Goal: Task Accomplishment & Management: Manage account settings

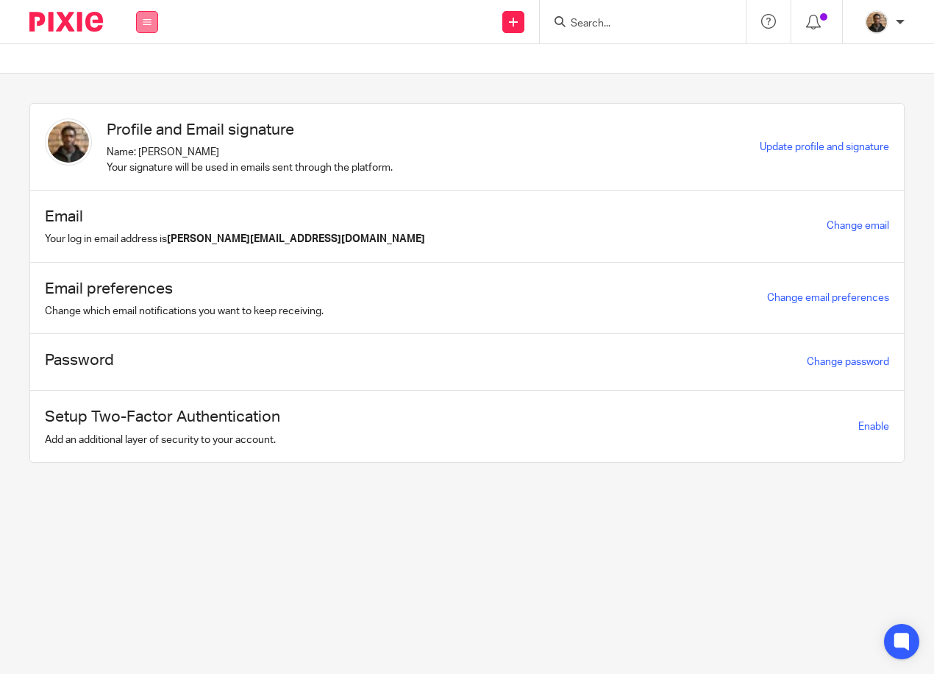
click at [152, 21] on button at bounding box center [147, 22] width 22 height 22
click at [140, 65] on link "Work" at bounding box center [139, 68] width 24 height 10
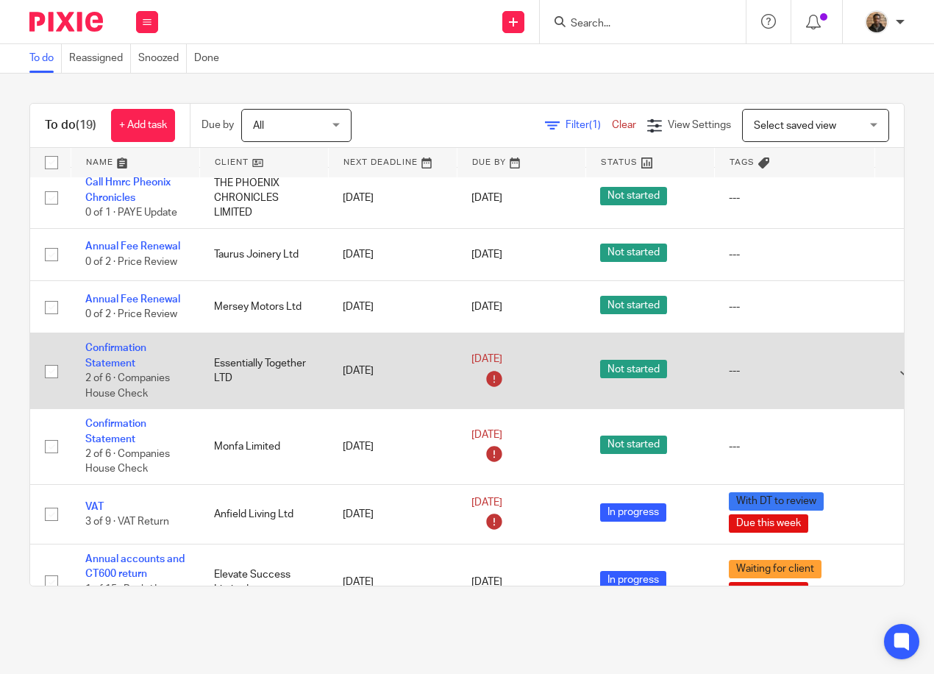
scroll to position [294, 0]
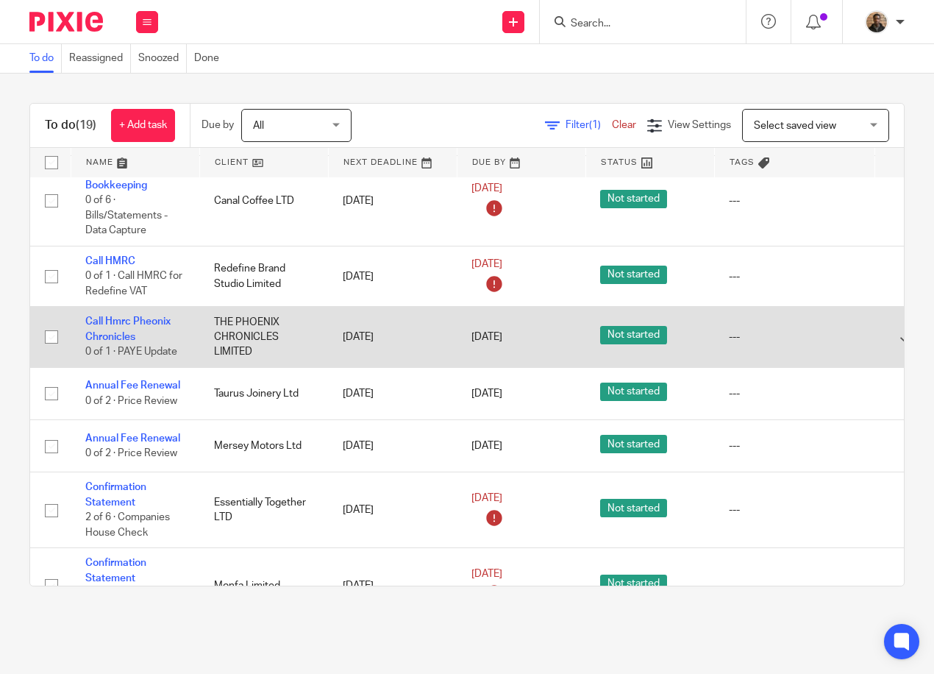
click at [47, 338] on input "checkbox" at bounding box center [52, 337] width 28 height 28
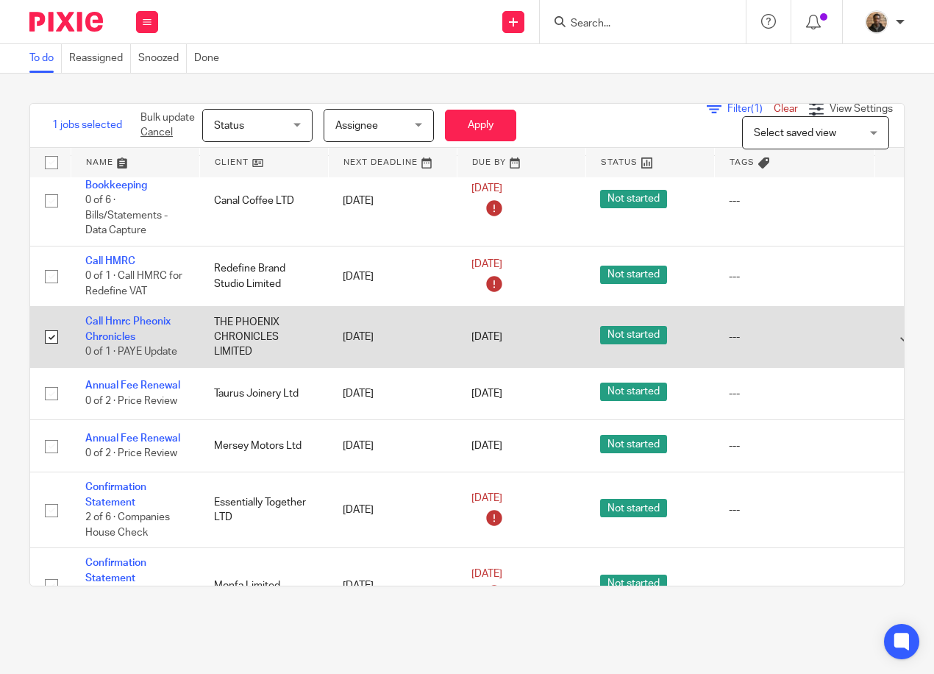
click at [46, 335] on input "checkbox" at bounding box center [52, 337] width 28 height 28
checkbox input "false"
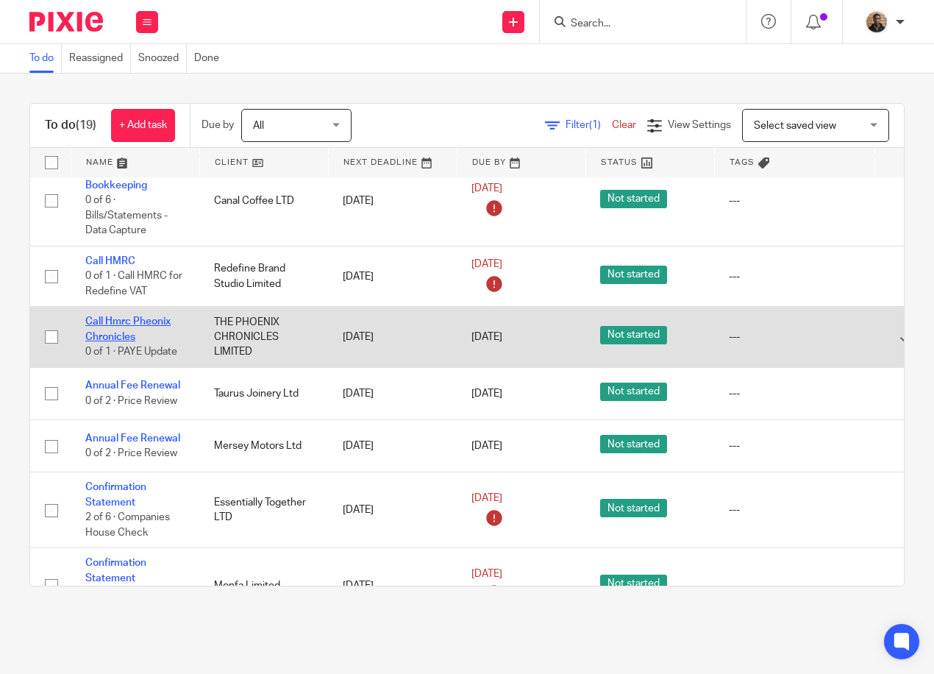
click at [154, 316] on link "Call Hmrc Pheonix Chronicles" at bounding box center [127, 328] width 85 height 25
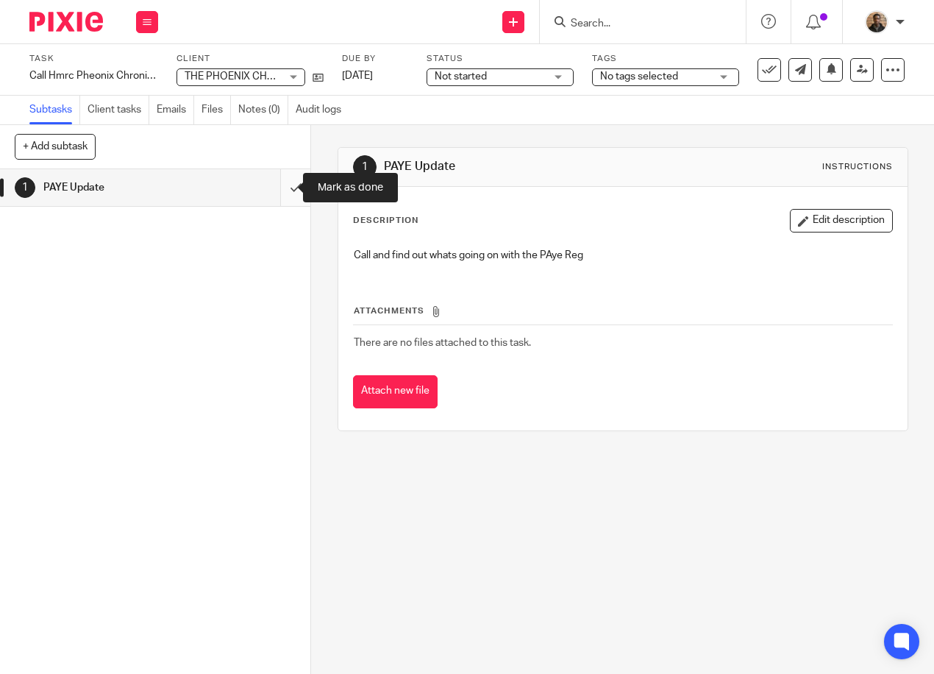
click at [283, 196] on input "submit" at bounding box center [155, 187] width 310 height 37
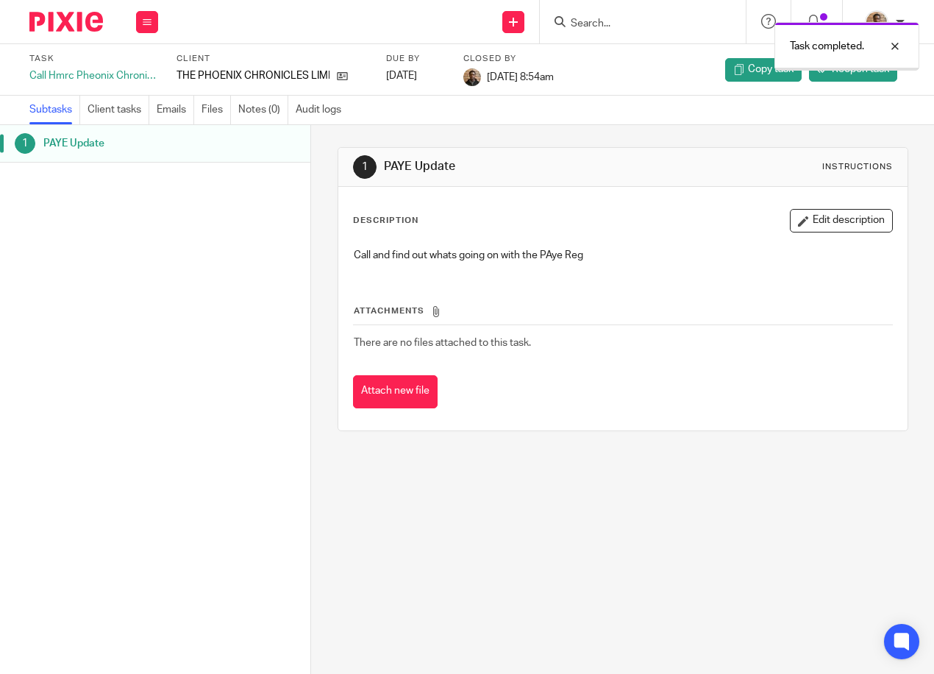
click at [152, 19] on button at bounding box center [147, 22] width 22 height 22
click at [140, 74] on li "Work" at bounding box center [146, 68] width 39 height 21
click at [139, 63] on link "Work" at bounding box center [140, 68] width 26 height 10
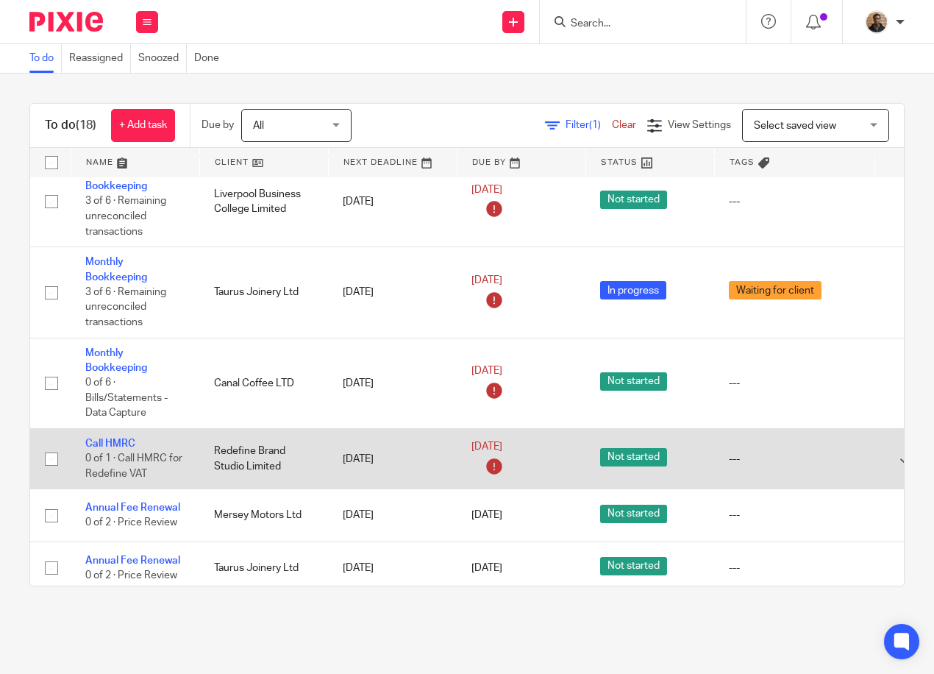
scroll to position [221, 0]
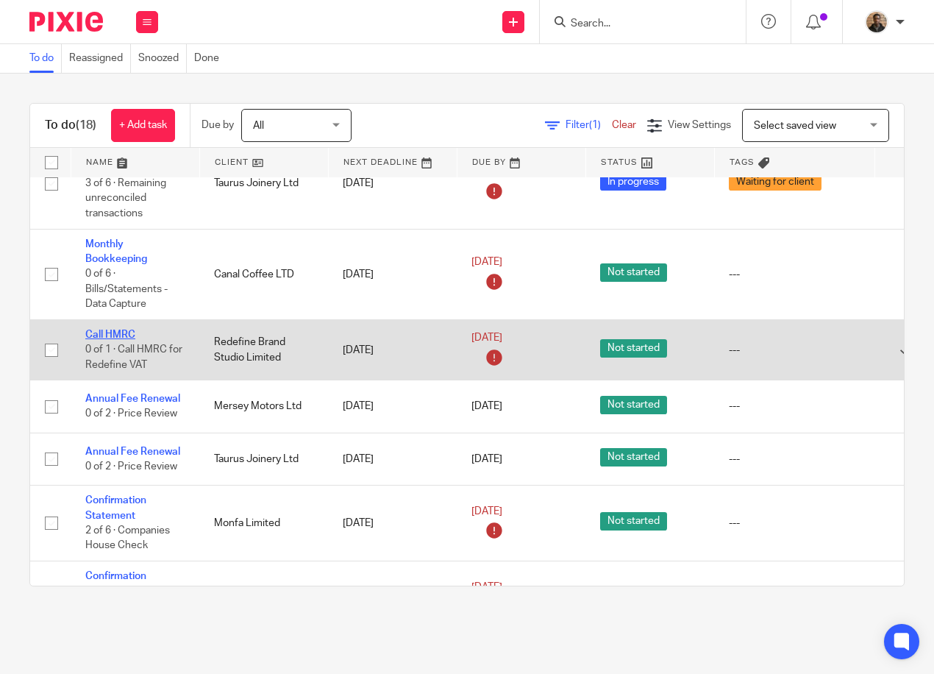
click at [131, 332] on link "Call HMRC" at bounding box center [110, 334] width 50 height 10
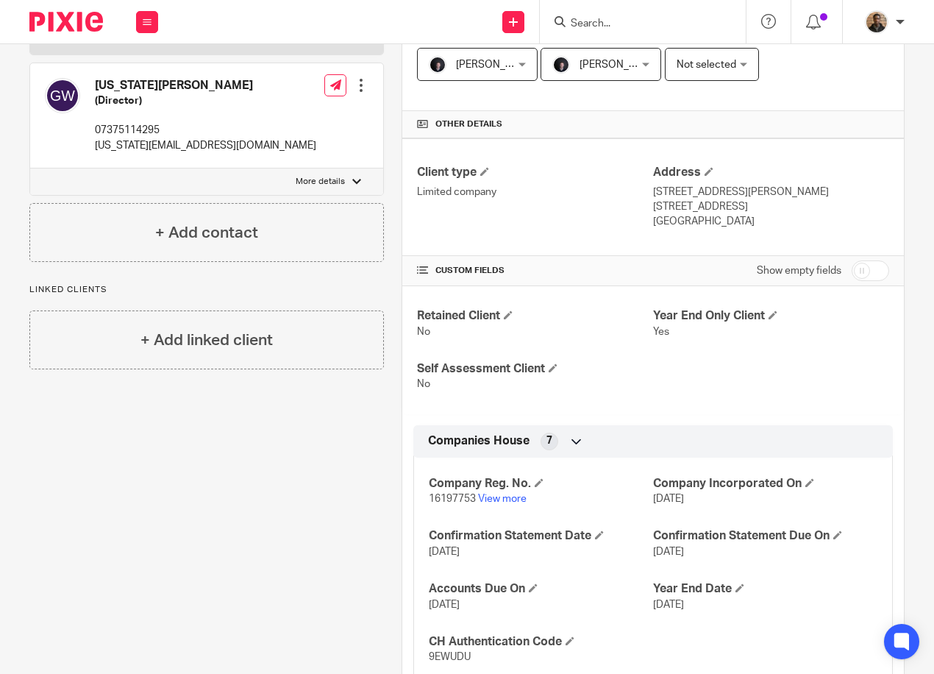
scroll to position [294, 0]
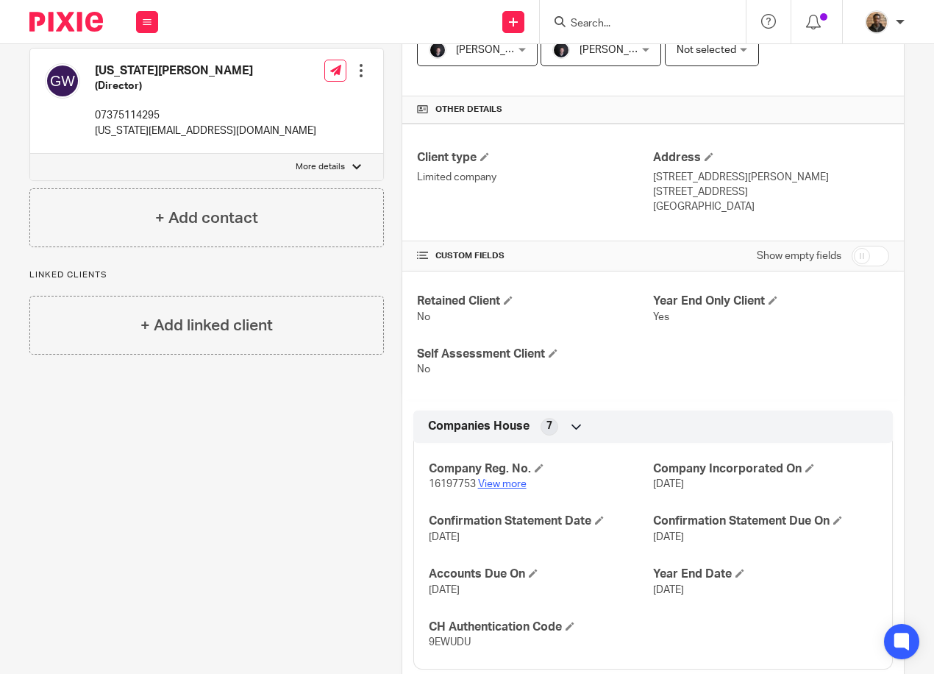
click at [508, 482] on link "View more" at bounding box center [502, 484] width 49 height 10
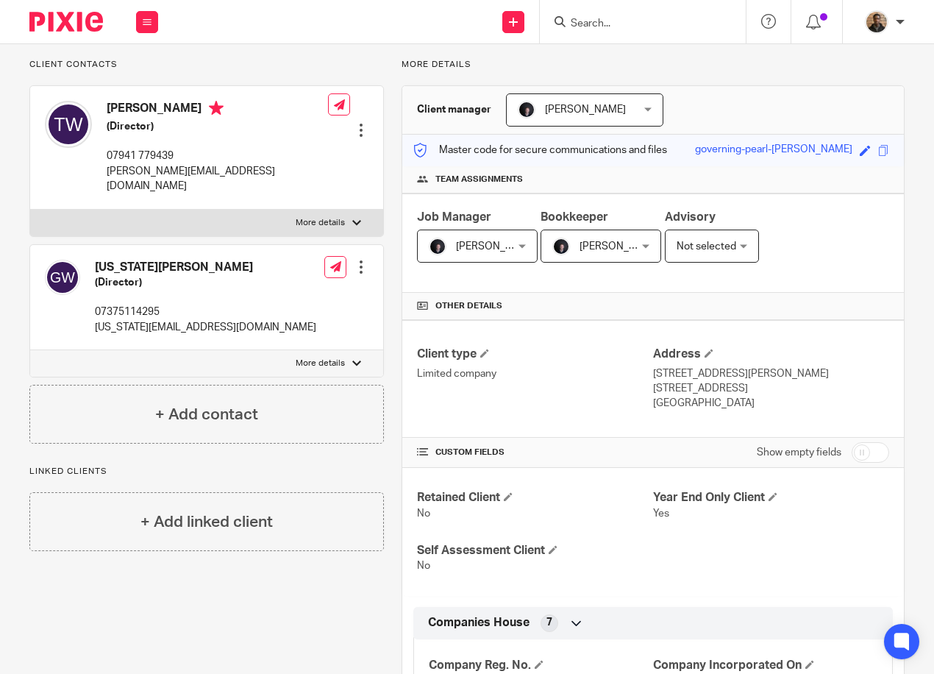
scroll to position [0, 0]
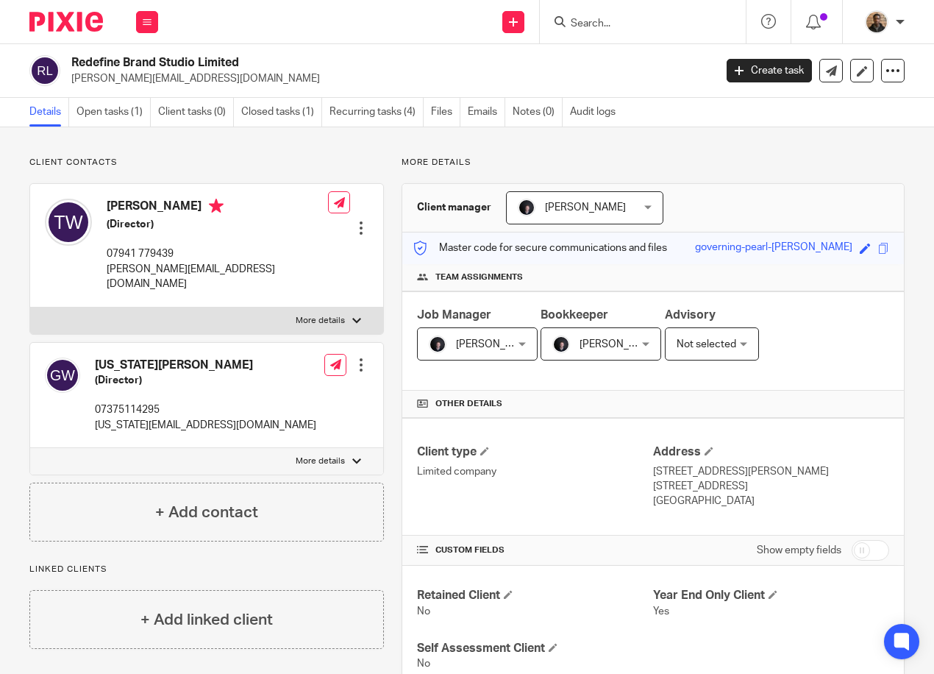
drag, startPoint x: 581, startPoint y: 484, endPoint x: 774, endPoint y: 171, distance: 367.2
click at [333, 315] on p "More details" at bounding box center [320, 321] width 49 height 12
click at [30, 307] on input "More details" at bounding box center [29, 307] width 1 height 1
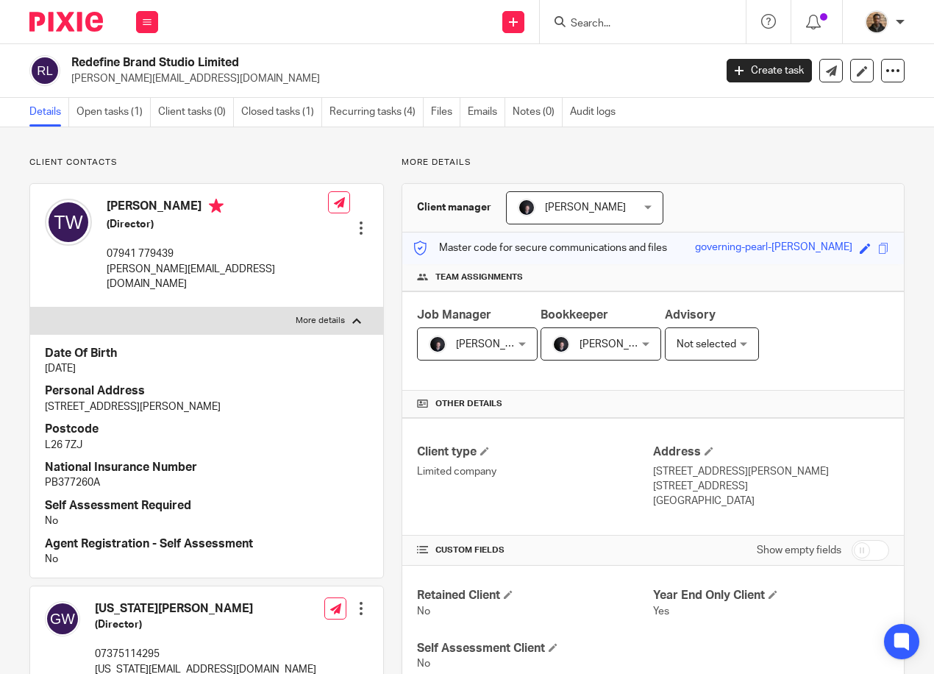
click at [339, 334] on div "Date Of Birth [DATE] Personal Address [STREET_ADDRESS][PERSON_NAME] Postcode L2…" at bounding box center [206, 456] width 353 height 244
click at [346, 313] on label "More details" at bounding box center [206, 320] width 353 height 26
click at [30, 307] on input "More details" at bounding box center [29, 307] width 1 height 1
checkbox input "false"
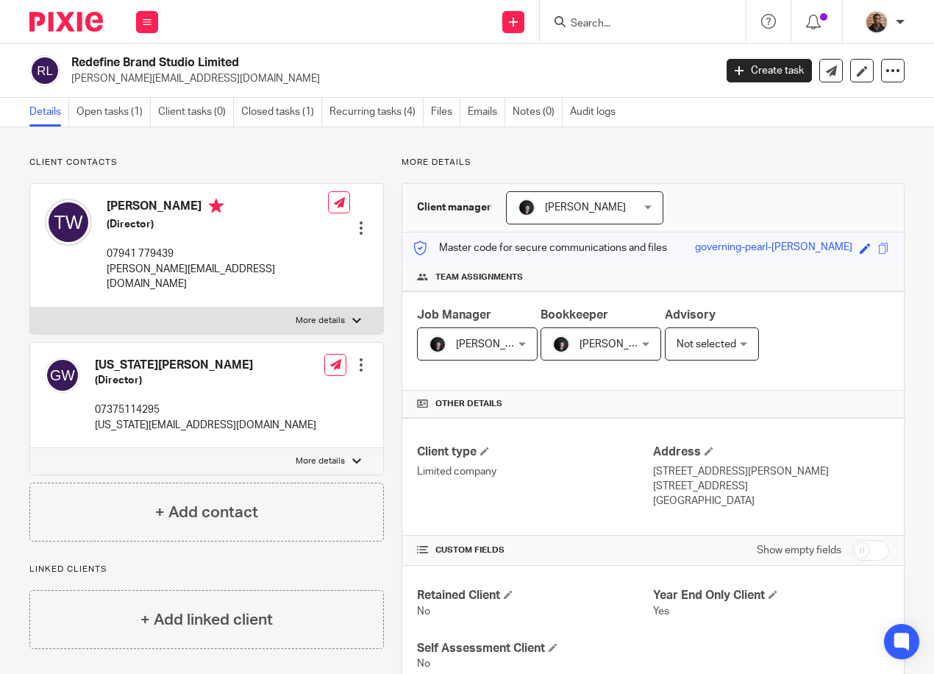
drag, startPoint x: 359, startPoint y: 203, endPoint x: 329, endPoint y: 249, distance: 54.9
click at [329, 249] on div "Edit contact Create client from contact Export data Delete contact" at bounding box center [348, 244] width 40 height 107
click at [354, 221] on div at bounding box center [361, 228] width 15 height 15
click at [363, 177] on div "Client contacts Georgia Woollam (Director) 07375114295 georgia@redefinestudio.c…" at bounding box center [206, 349] width 355 height 385
drag, startPoint x: 355, startPoint y: 200, endPoint x: 316, endPoint y: 268, distance: 79.1
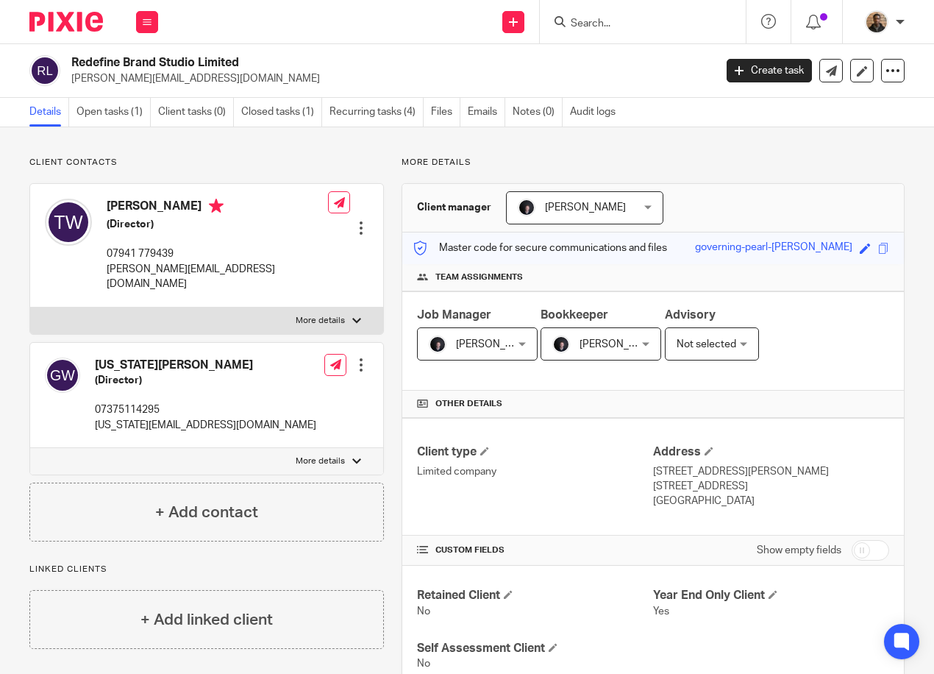
click at [316, 268] on div "Tom Woollam (Director) 07941 779439 tom@redefinestudio.co.uk Edit contact Creat…" at bounding box center [206, 245] width 353 height 123
click at [601, 25] on input "Search" at bounding box center [635, 24] width 132 height 13
type input "o"
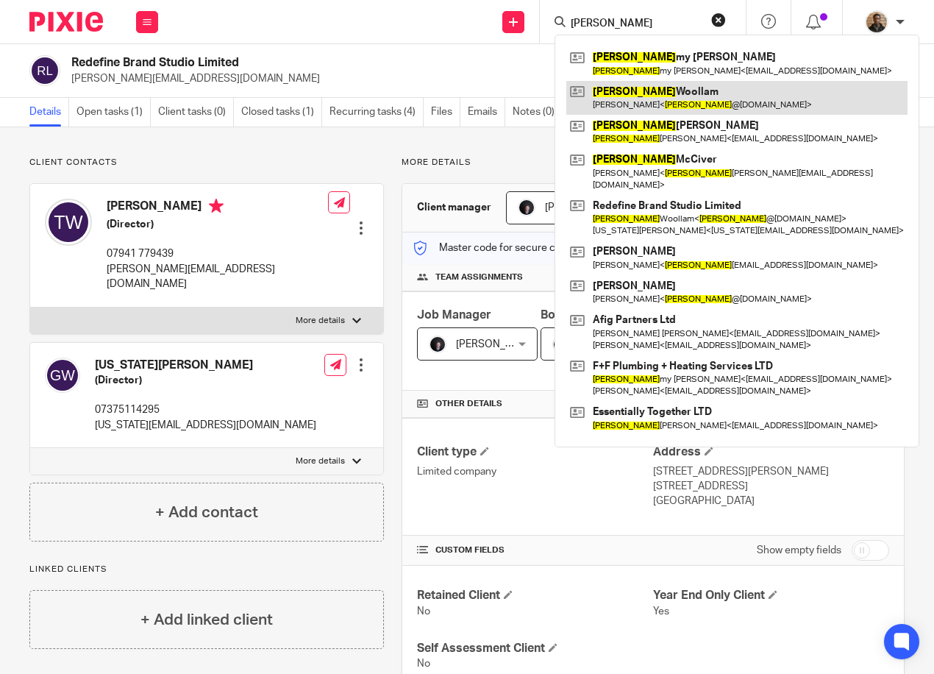
type input "tom"
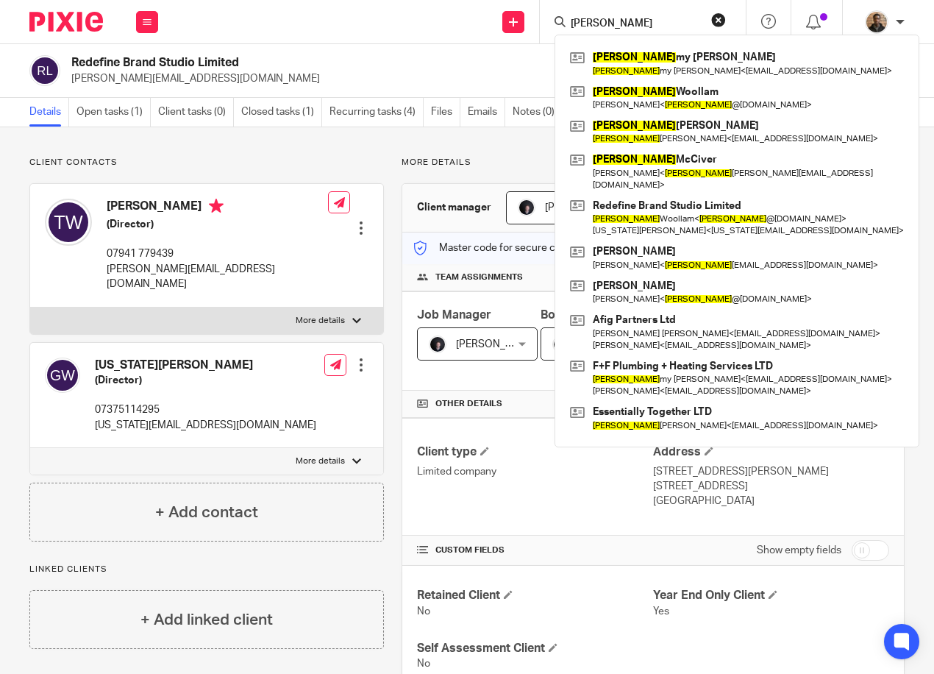
click at [828, 124] on div "Details Open tasks (1) Client tasks (0) Closed tasks (1) Recurring tasks (4) Fi…" at bounding box center [467, 112] width 934 height 29
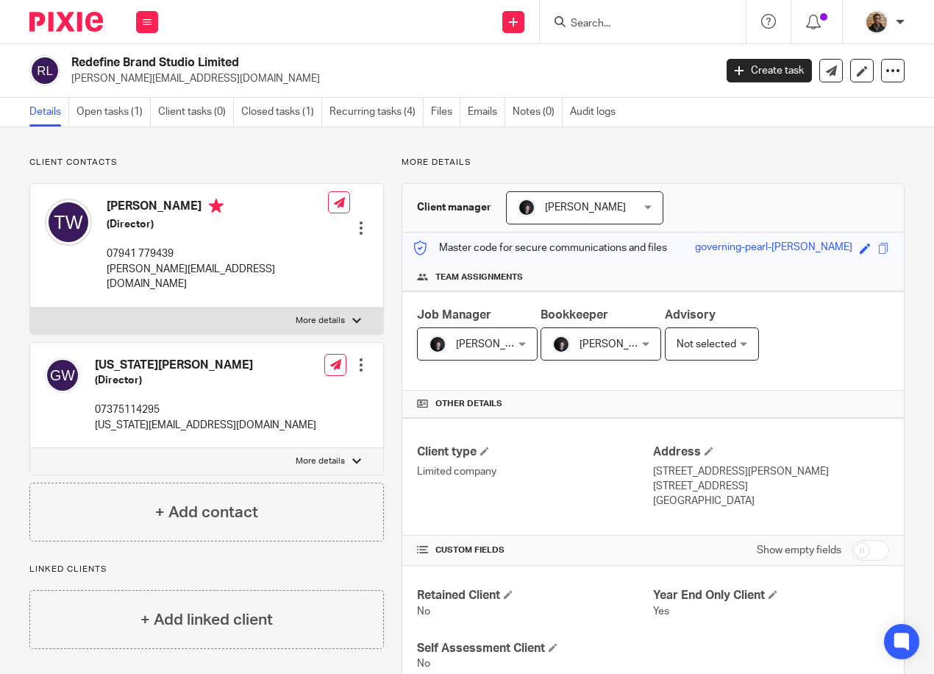
scroll to position [368, 0]
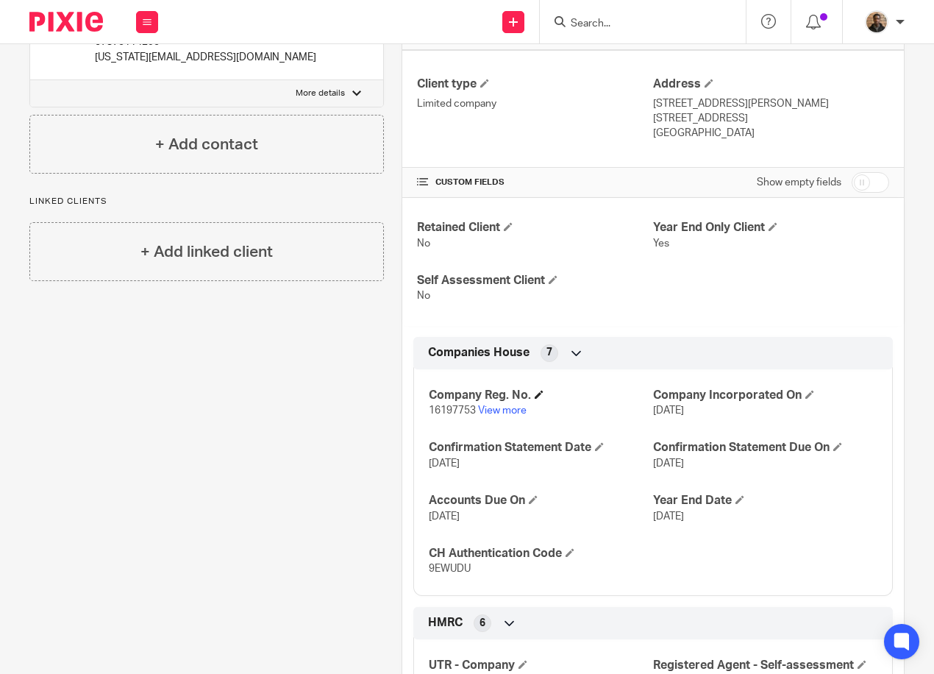
click at [490, 401] on h4 "Company Reg. No." at bounding box center [541, 395] width 224 height 15
click at [501, 409] on link "View more" at bounding box center [502, 410] width 49 height 10
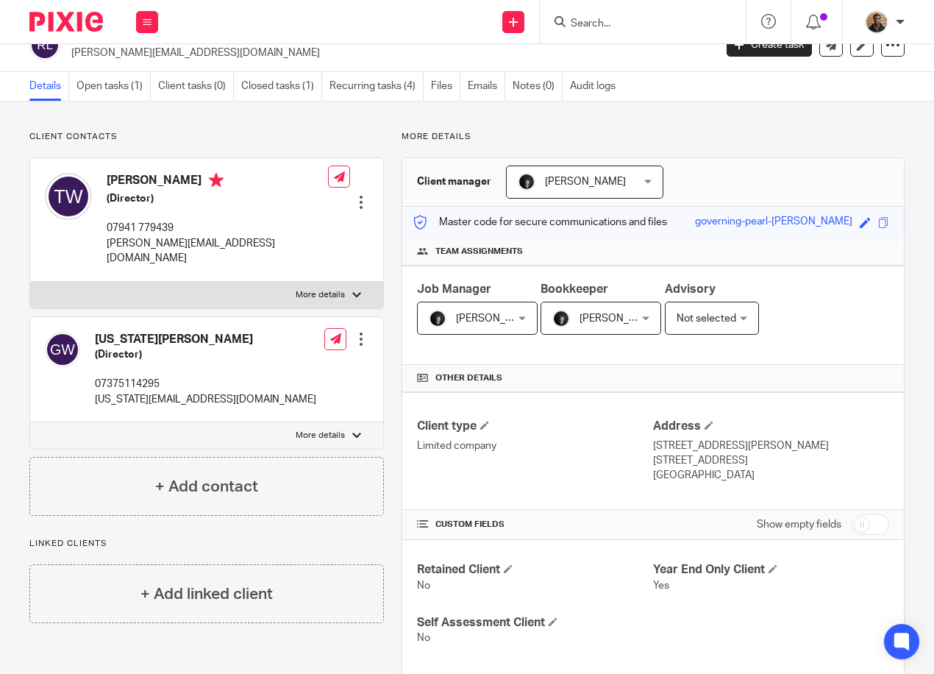
scroll to position [0, 0]
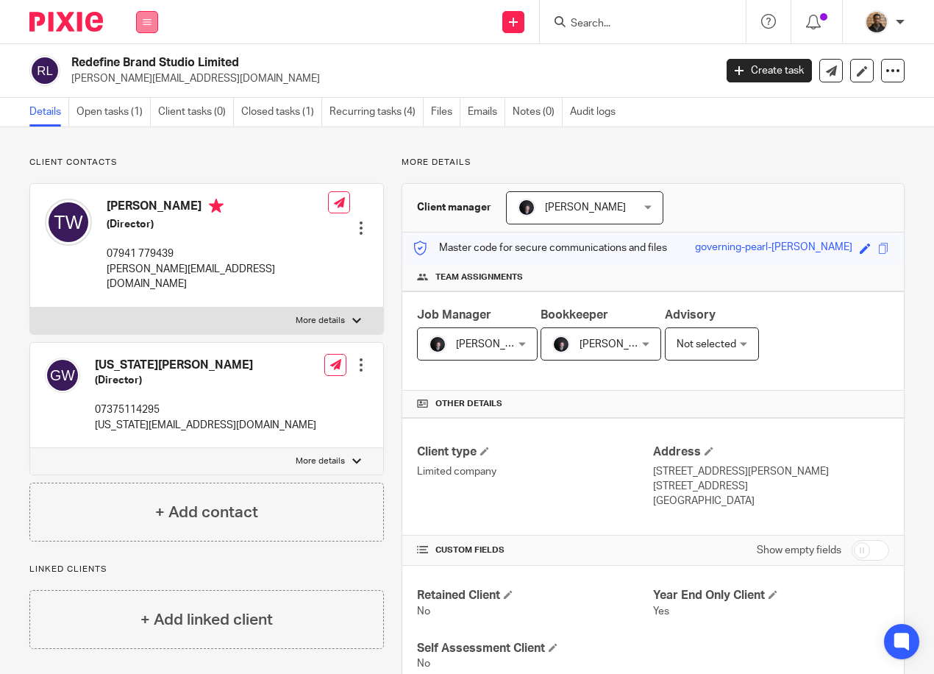
click at [147, 23] on icon at bounding box center [147, 22] width 9 height 9
click at [133, 69] on link "Work" at bounding box center [139, 68] width 24 height 10
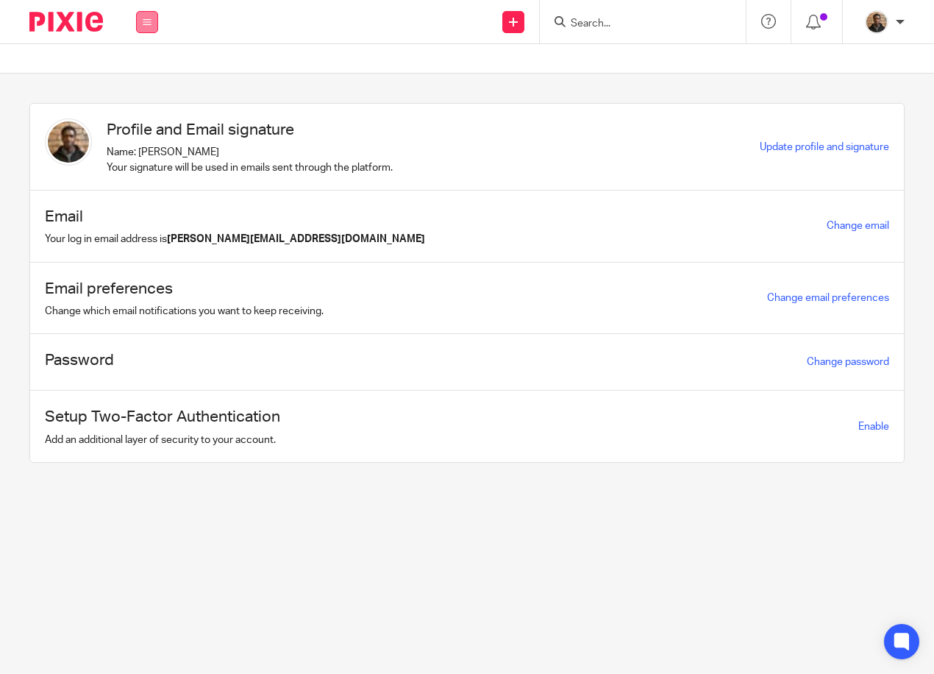
click at [145, 16] on button at bounding box center [147, 22] width 22 height 22
click at [152, 68] on li "Work" at bounding box center [147, 68] width 40 height 21
click at [148, 68] on link "Work" at bounding box center [139, 68] width 24 height 10
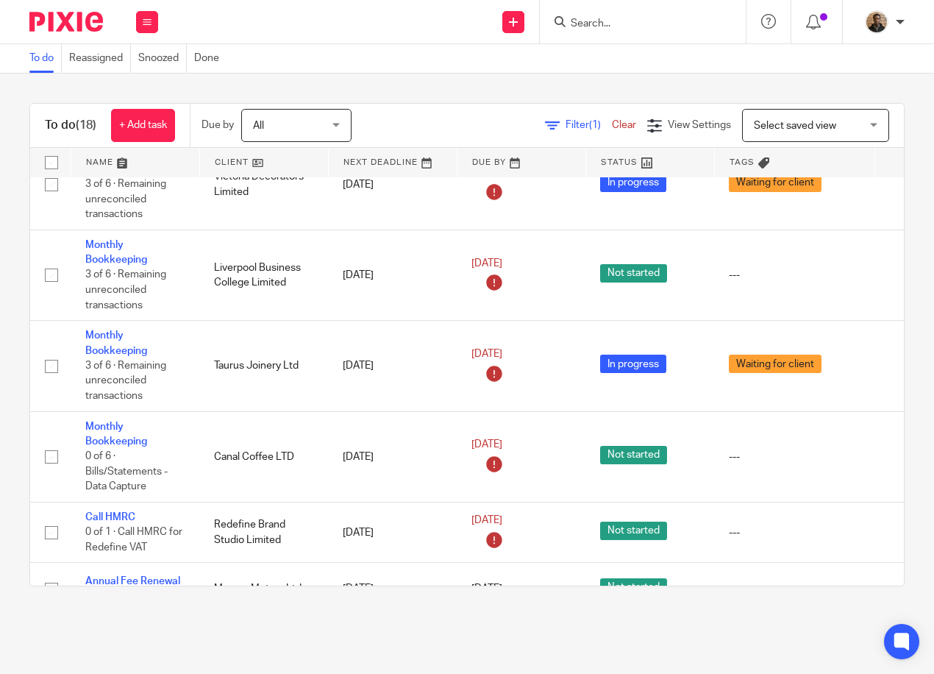
scroll to position [74, 0]
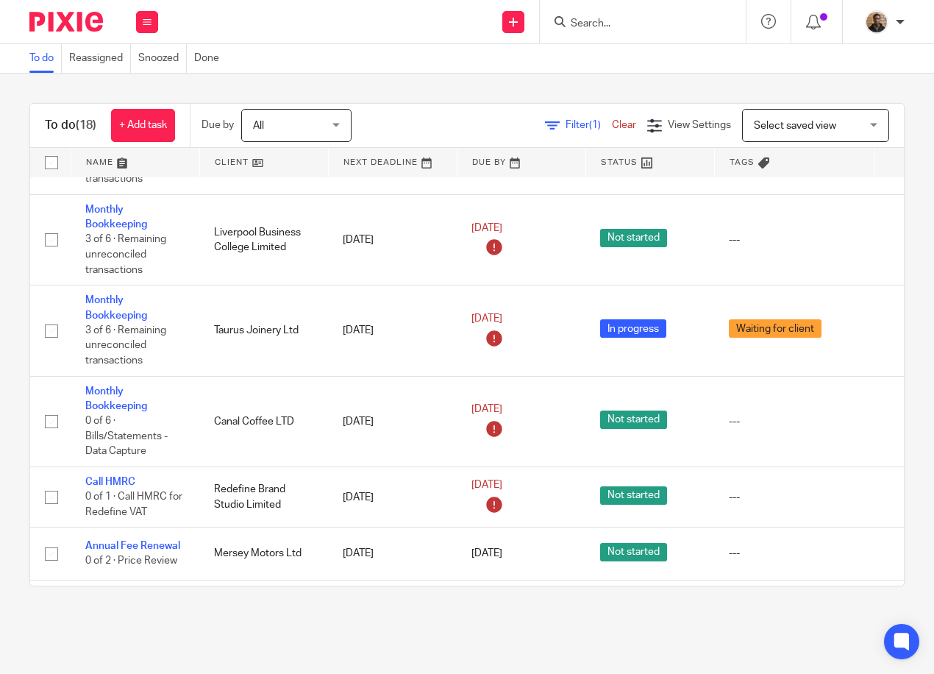
click at [821, 118] on span "Select saved view" at bounding box center [807, 125] width 107 height 31
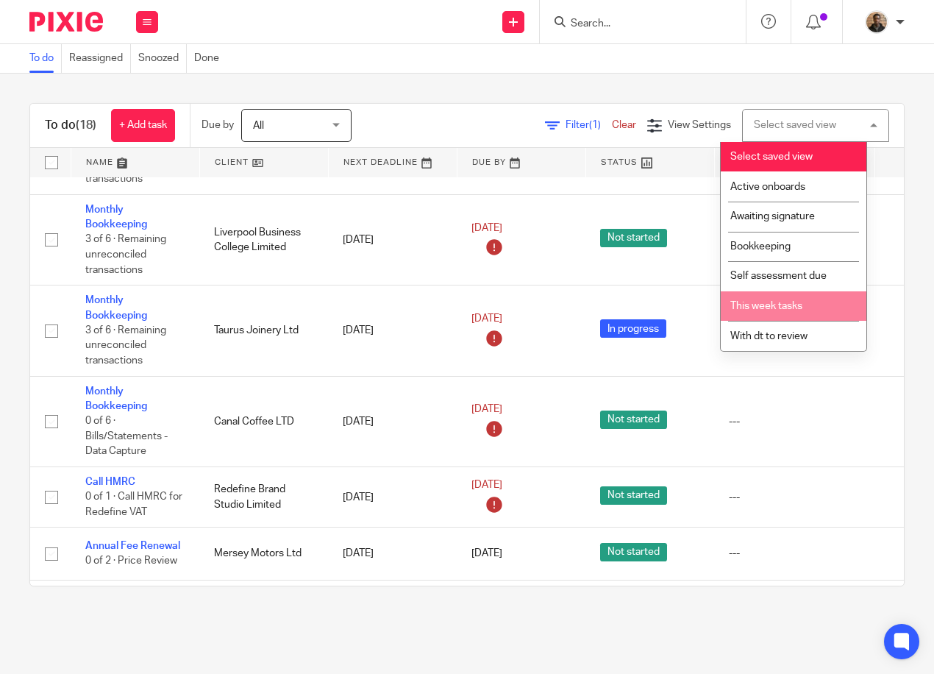
click at [783, 298] on li "This week tasks" at bounding box center [794, 306] width 146 height 30
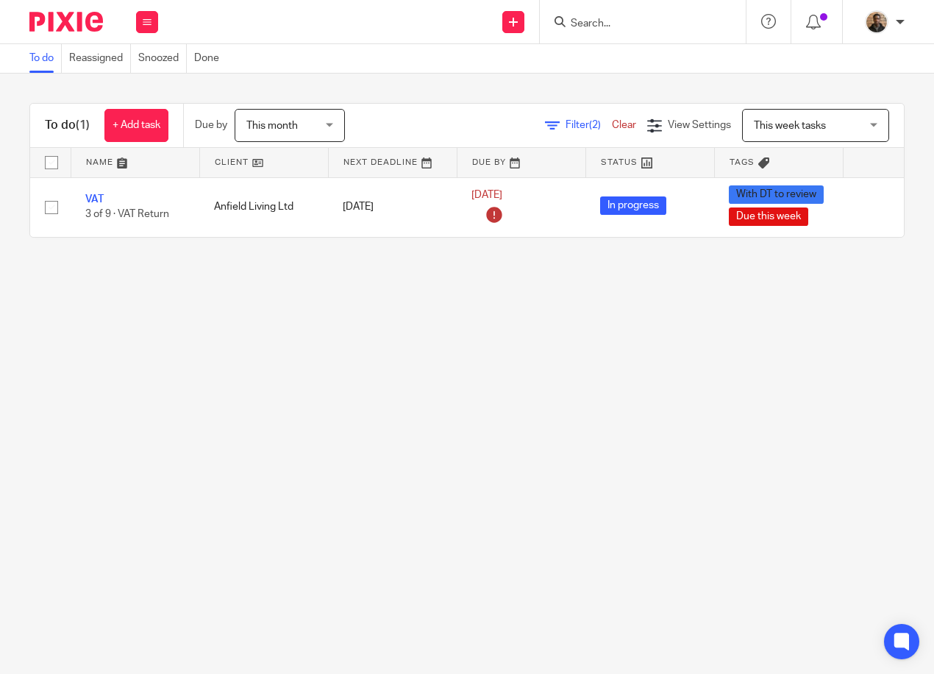
click at [345, 129] on div "This month This month" at bounding box center [290, 125] width 110 height 33
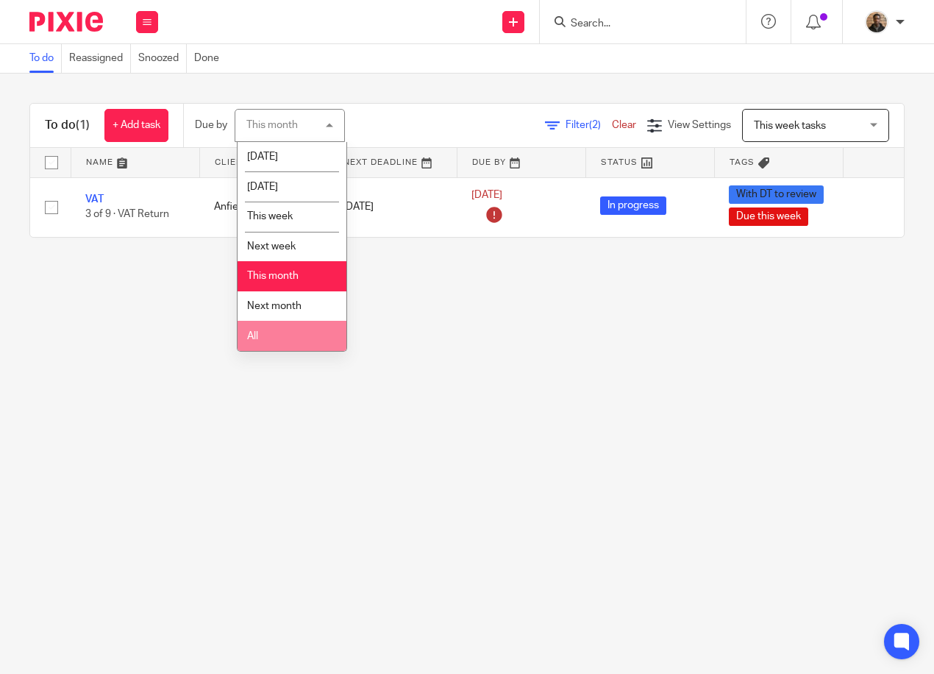
click at [316, 338] on li "All" at bounding box center [292, 336] width 109 height 30
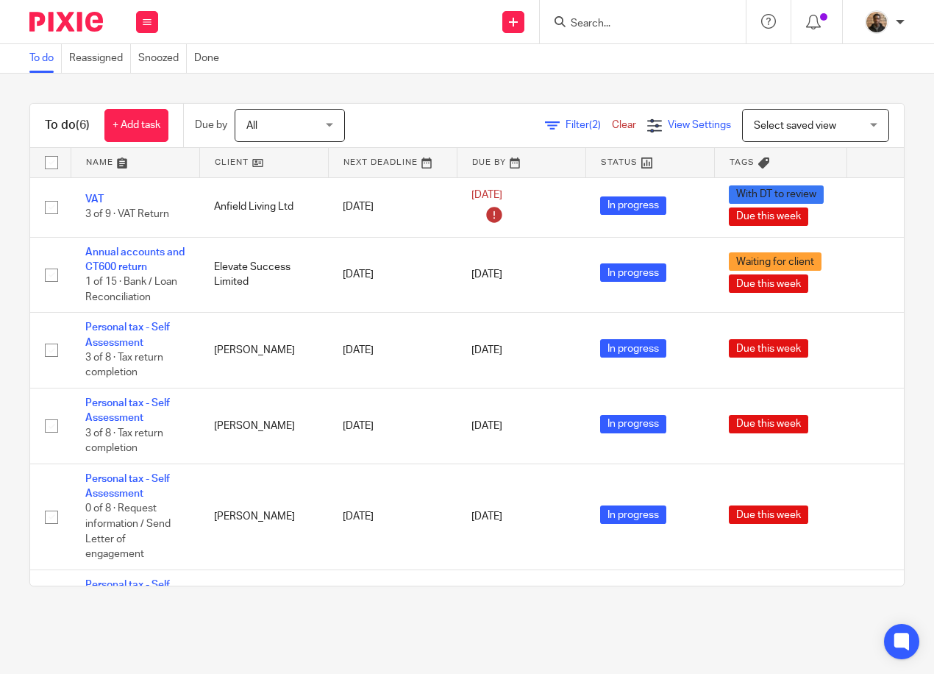
click at [668, 120] on span "View Settings" at bounding box center [699, 125] width 63 height 10
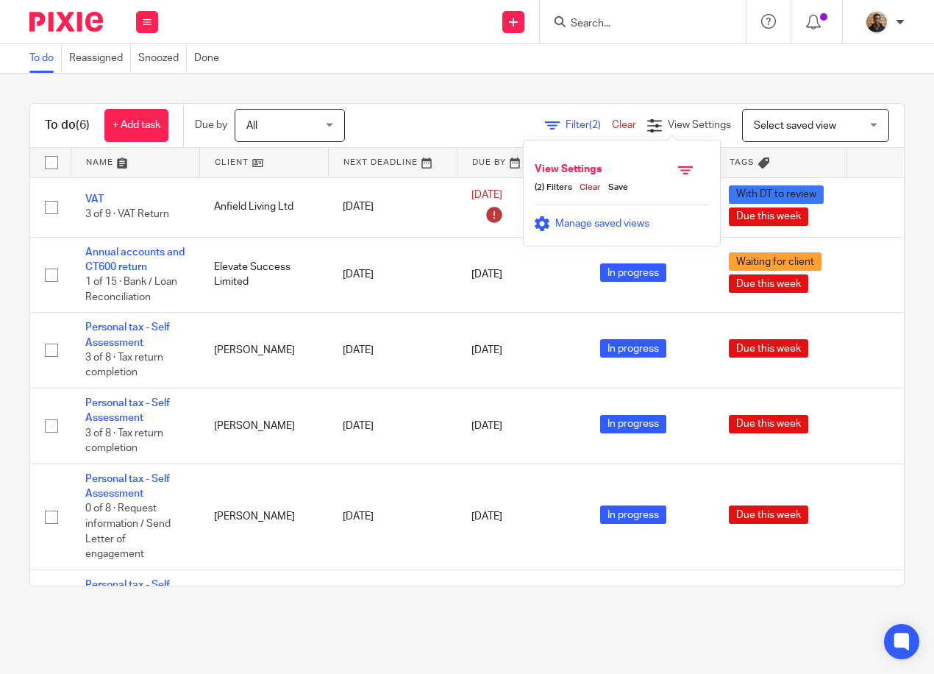
click at [606, 228] on span "Manage saved views" at bounding box center [602, 223] width 94 height 10
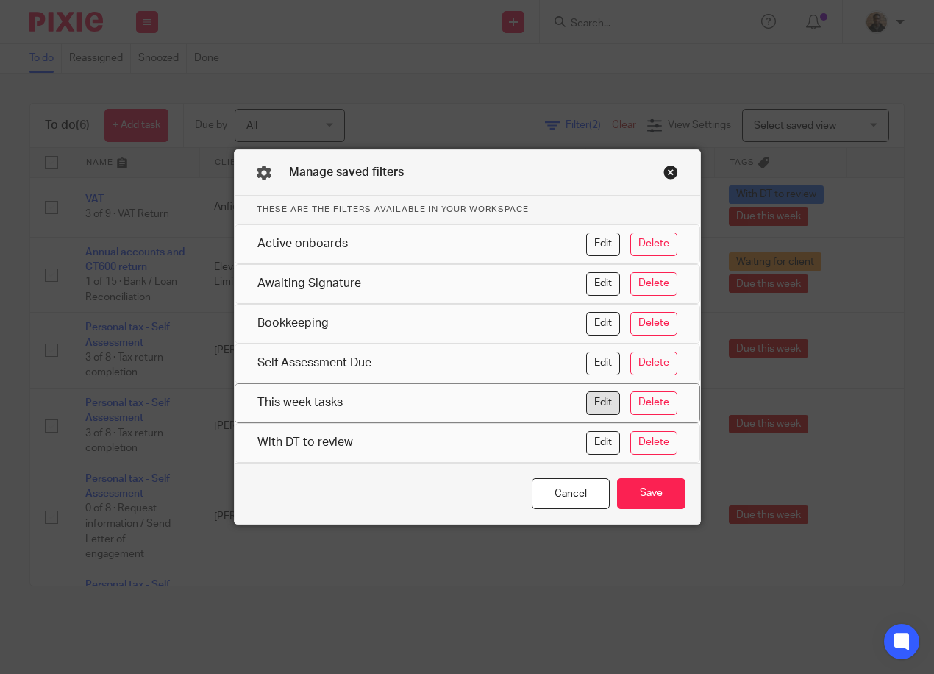
click at [606, 404] on button "Edit" at bounding box center [603, 403] width 34 height 24
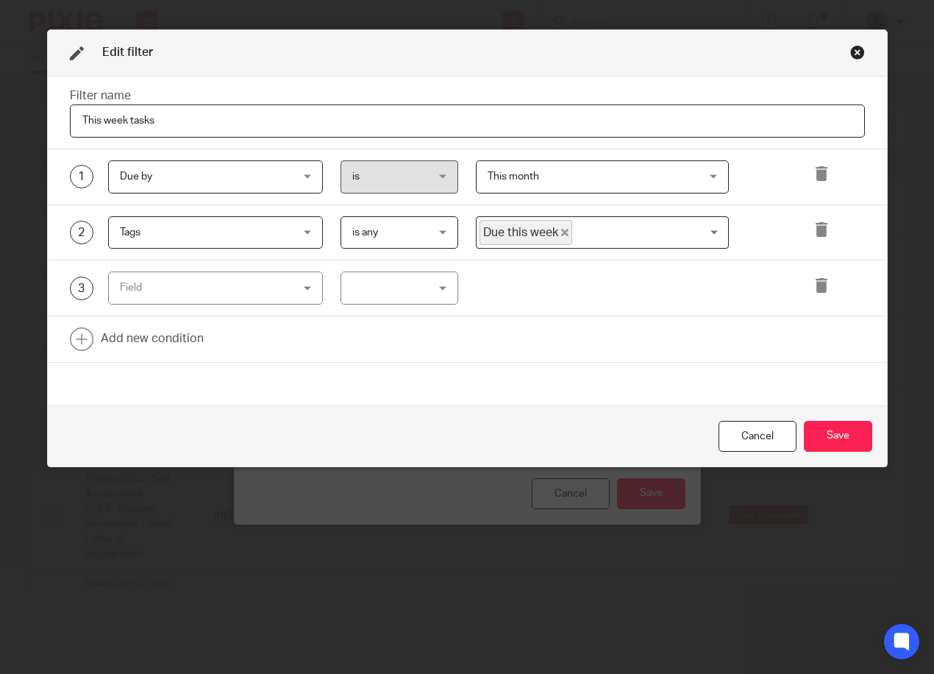
click at [617, 173] on span "This month" at bounding box center [584, 176] width 193 height 31
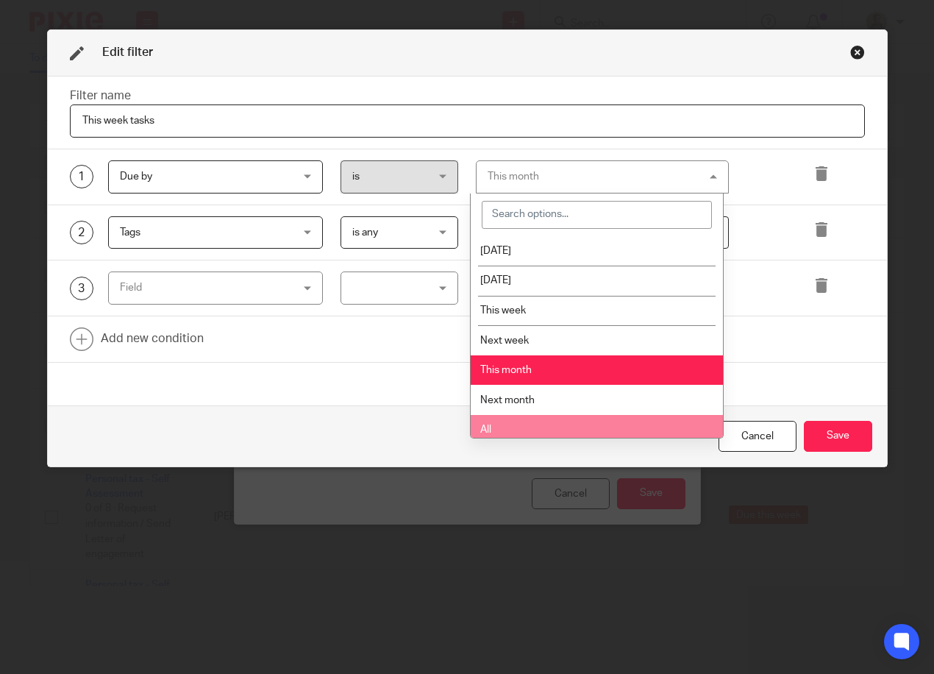
click at [601, 423] on li "All" at bounding box center [597, 430] width 252 height 30
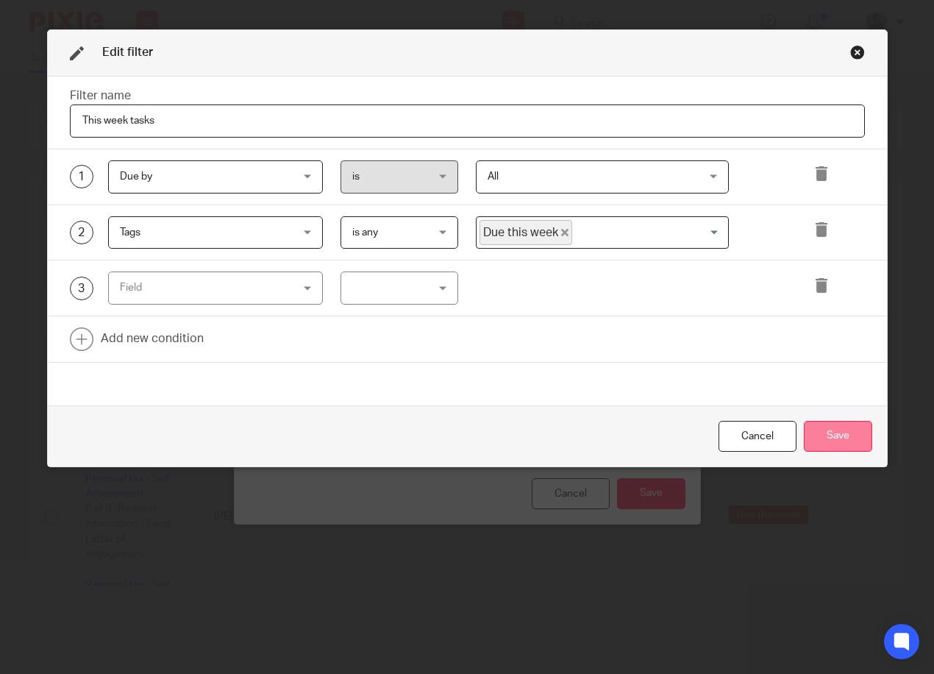
click at [826, 444] on button "Save" at bounding box center [838, 437] width 68 height 32
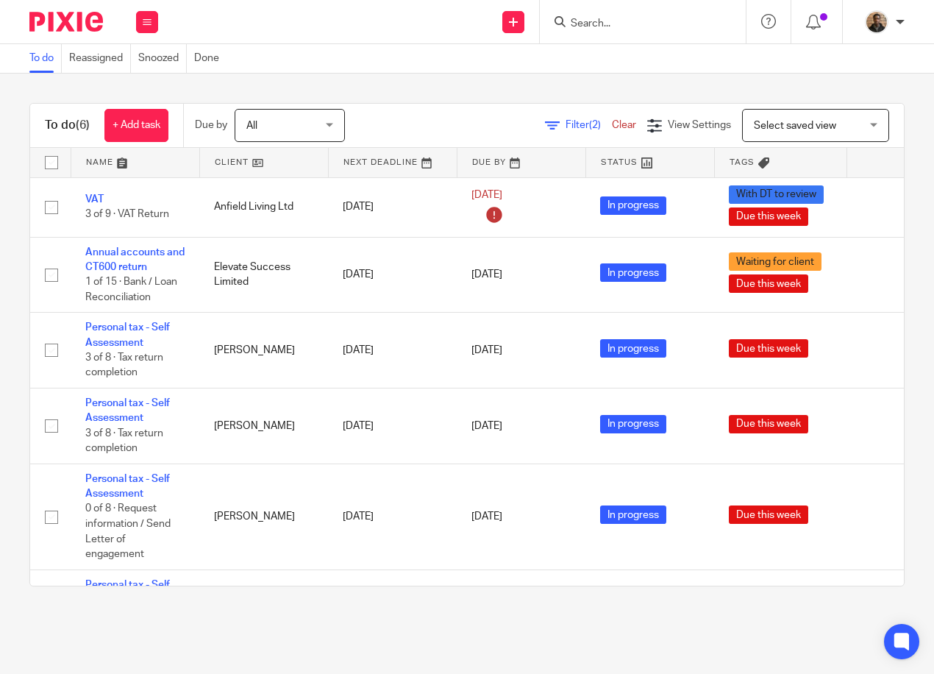
drag, startPoint x: 843, startPoint y: 132, endPoint x: 846, endPoint y: 159, distance: 27.4
click at [843, 132] on div "Select saved view Select saved view" at bounding box center [815, 125] width 147 height 33
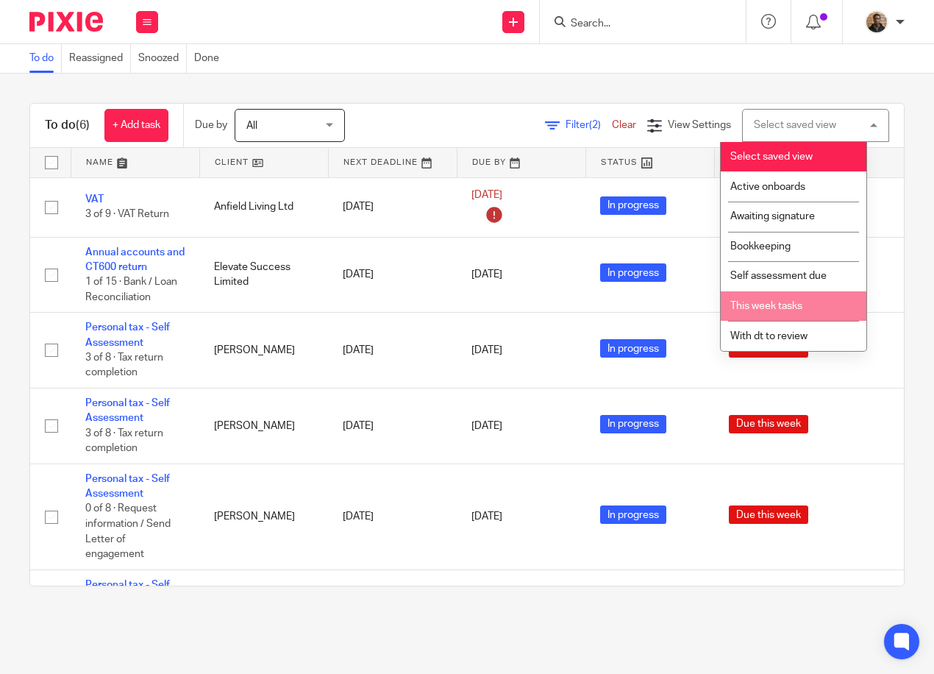
click at [817, 312] on li "This week tasks" at bounding box center [794, 306] width 146 height 30
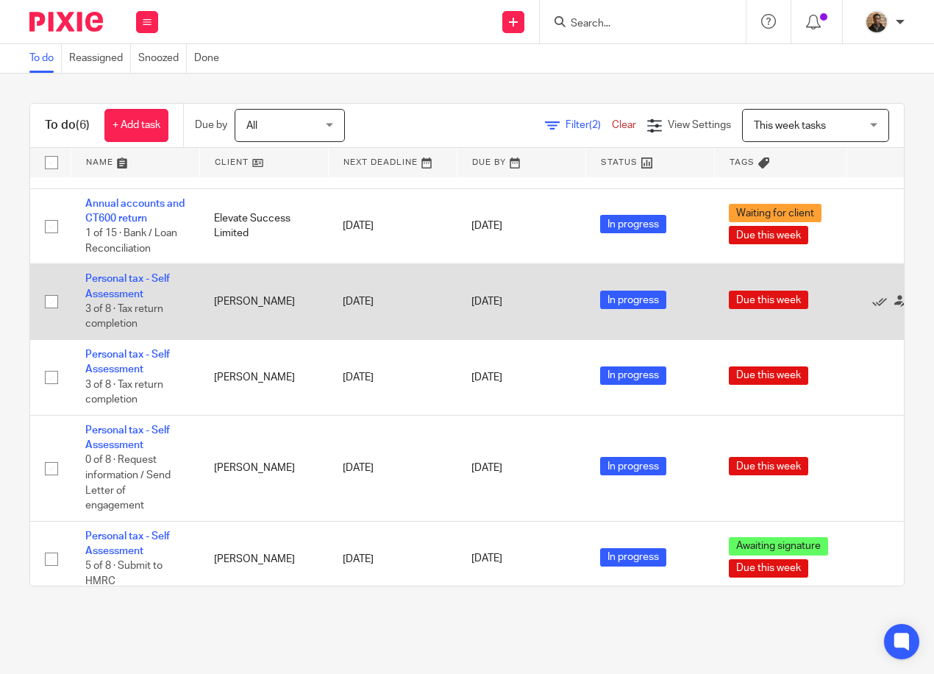
scroll to position [71, 0]
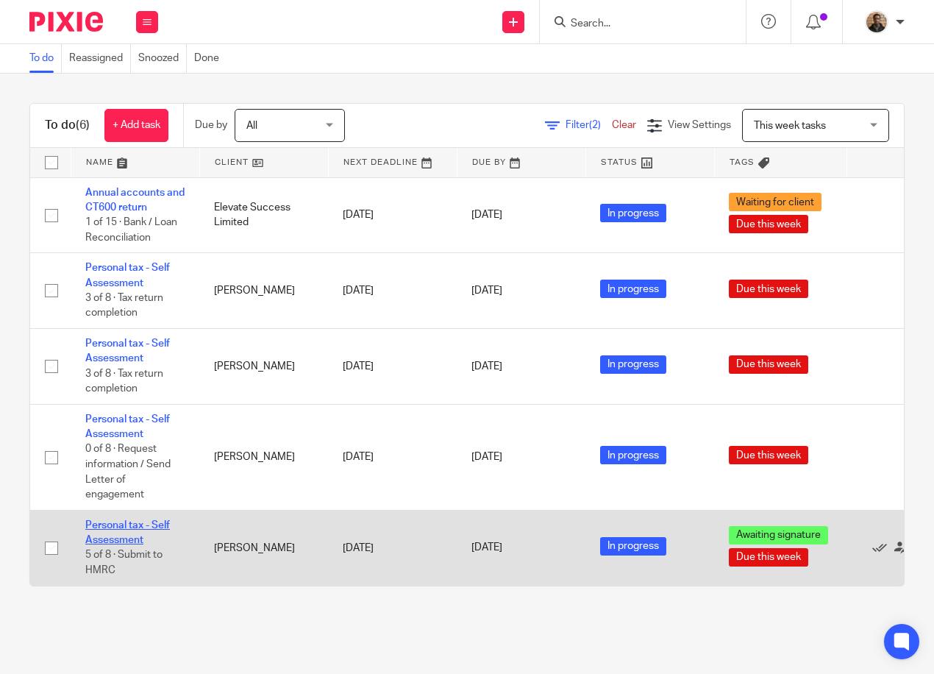
click at [101, 532] on link "Personal tax - Self Assessment" at bounding box center [127, 532] width 85 height 25
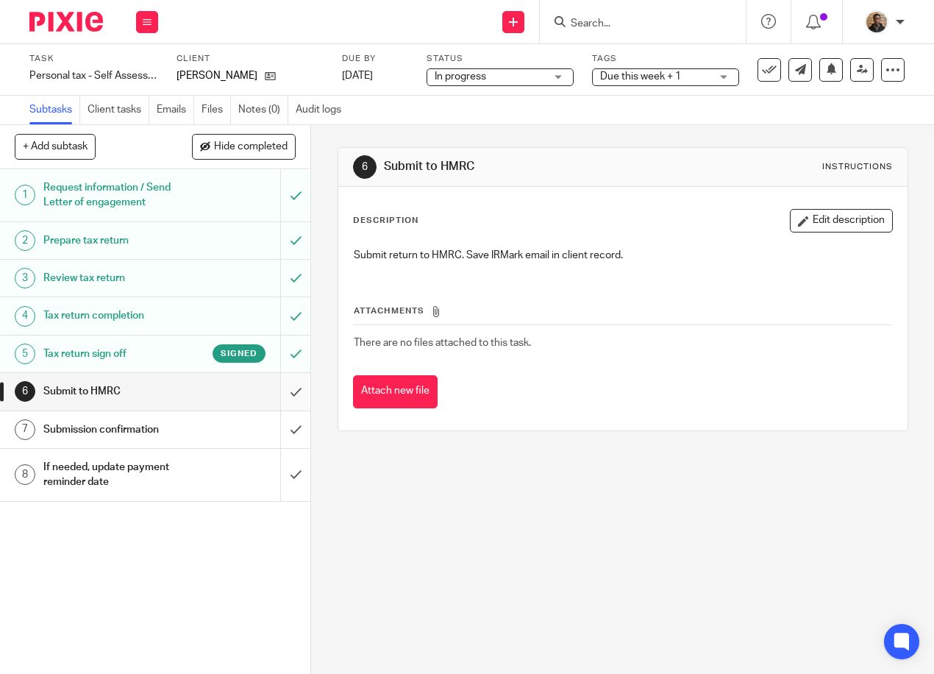
click at [279, 391] on input "submit" at bounding box center [155, 391] width 310 height 37
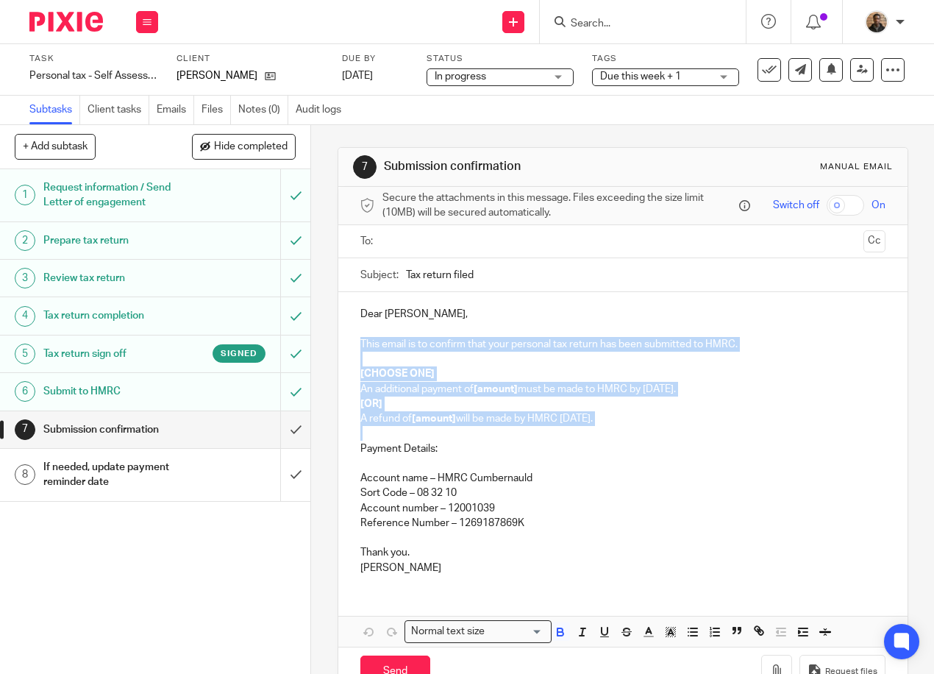
drag, startPoint x: 353, startPoint y: 346, endPoint x: 663, endPoint y: 436, distance: 323.3
click at [663, 436] on div "Dear [PERSON_NAME], This email is to confirm that your personal tax return has …" at bounding box center [622, 439] width 569 height 294
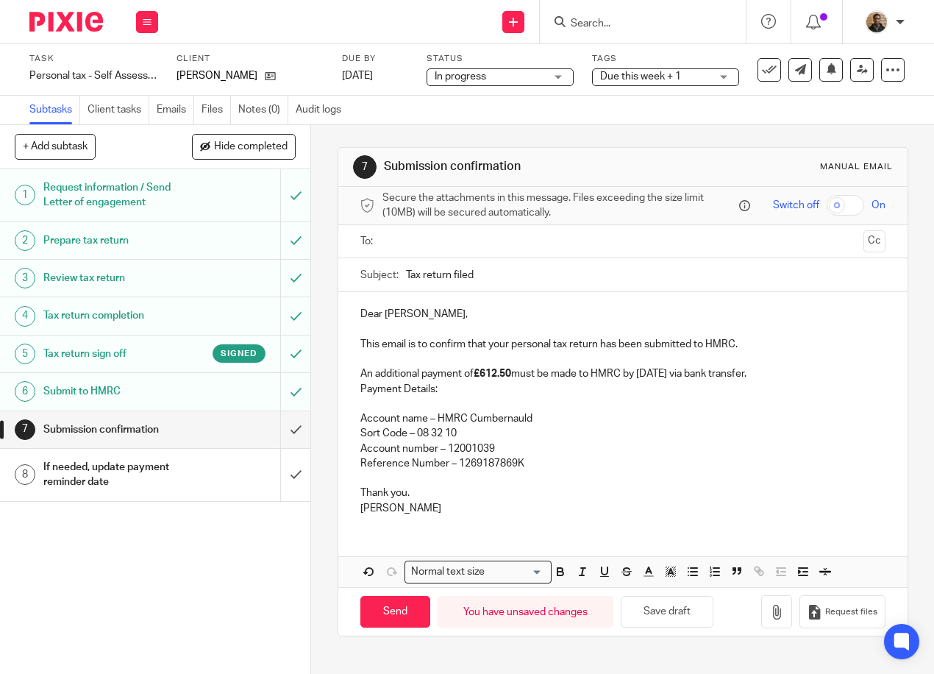
click at [354, 394] on div "Dear [PERSON_NAME], This email is to confirm that your personal tax return has …" at bounding box center [622, 409] width 569 height 235
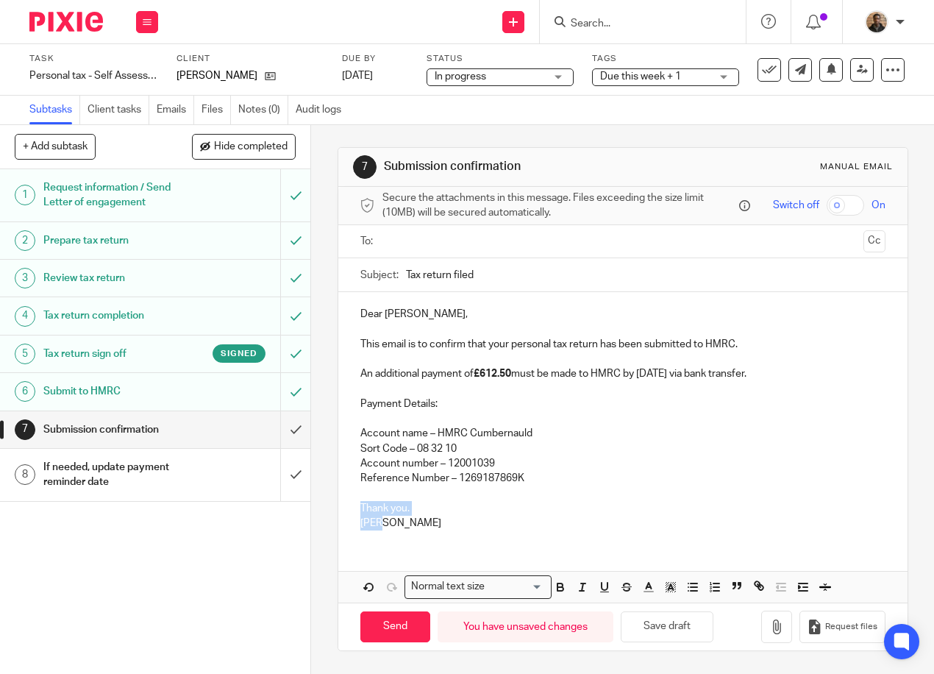
drag, startPoint x: 353, startPoint y: 516, endPoint x: 411, endPoint y: 535, distance: 61.2
click at [411, 535] on div "Dear [PERSON_NAME], This email is to confirm that your personal tax return has …" at bounding box center [622, 416] width 569 height 249
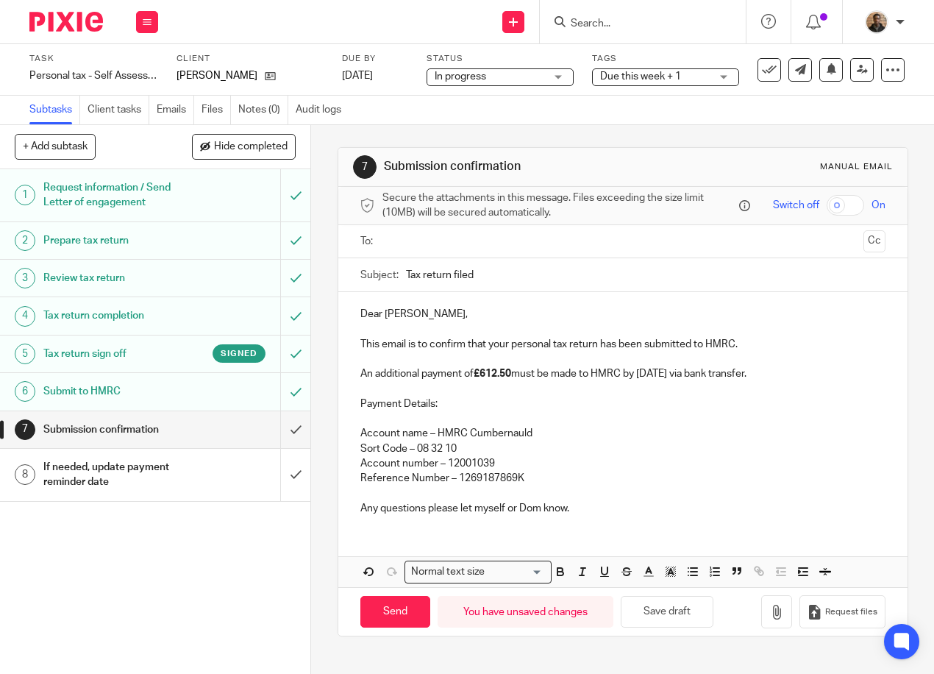
click at [443, 245] on input "text" at bounding box center [623, 241] width 470 height 17
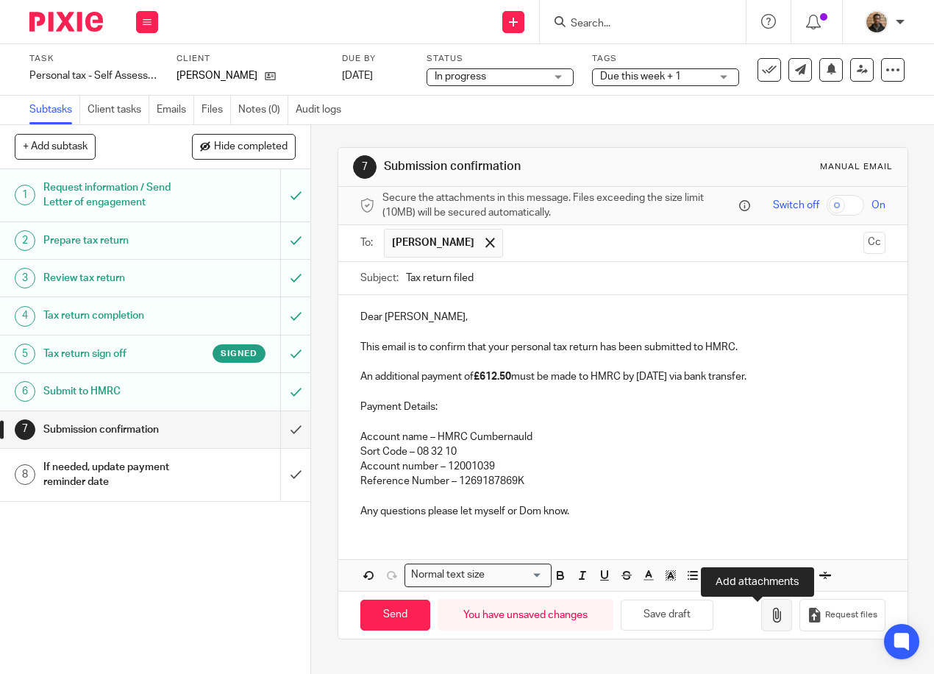
click at [769, 618] on icon "button" at bounding box center [776, 615] width 15 height 15
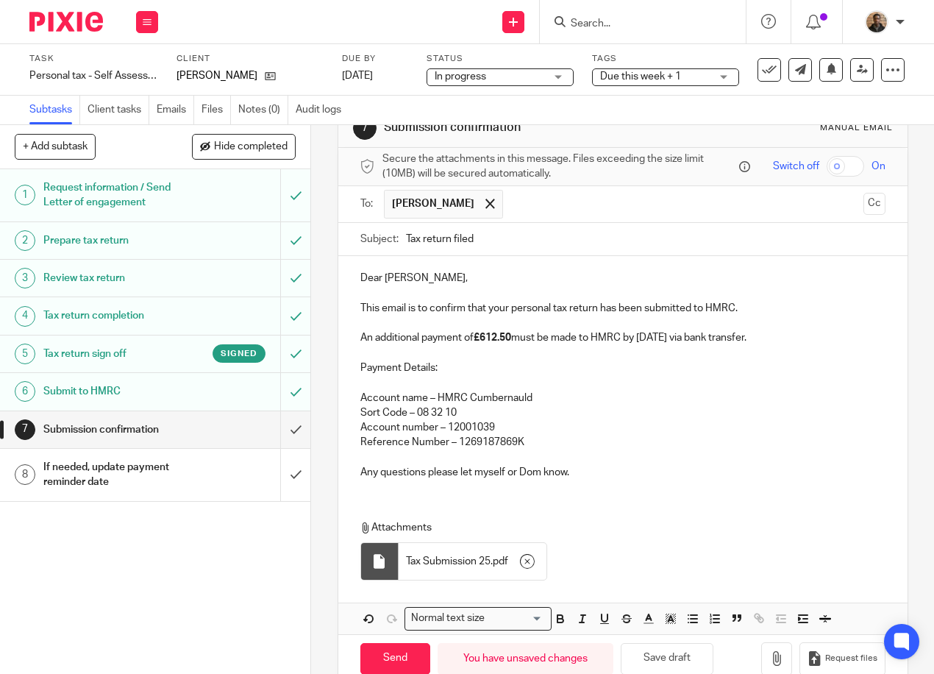
scroll to position [76, 0]
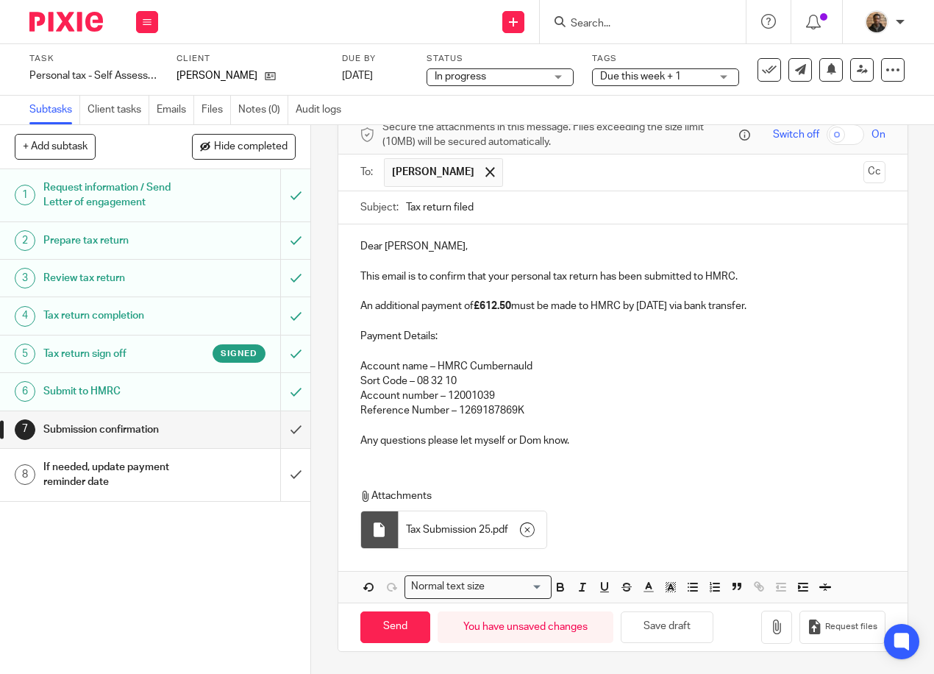
drag, startPoint x: 253, startPoint y: 586, endPoint x: 266, endPoint y: 562, distance: 27.3
click at [252, 585] on div "1 Request information / Send Letter of engagement 2 Prepare tax return 3 Review…" at bounding box center [155, 421] width 310 height 505
click at [405, 641] on input "Send" at bounding box center [395, 627] width 70 height 32
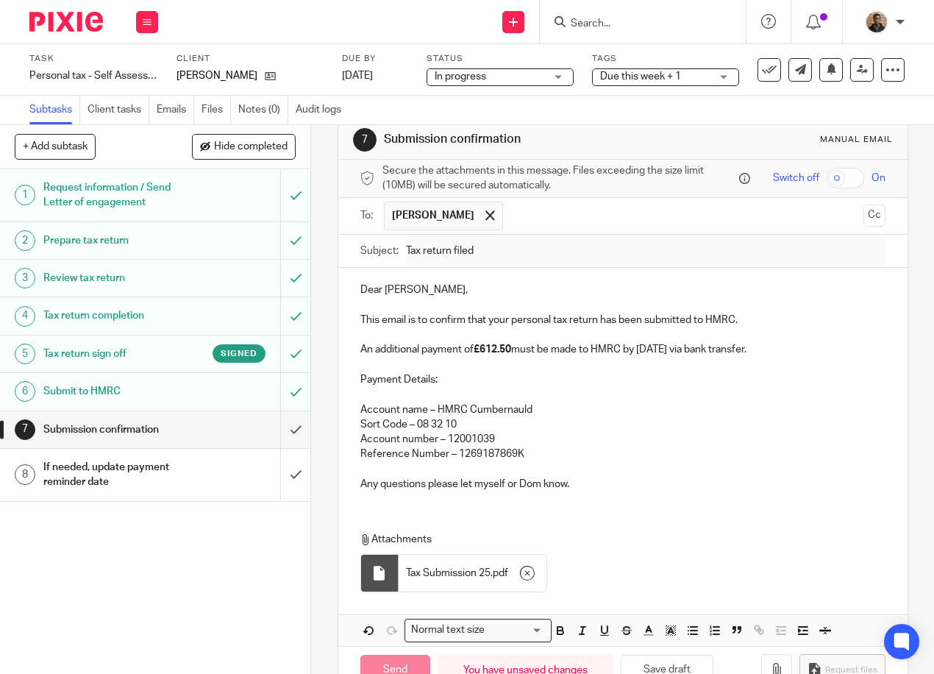
scroll to position [2, 0]
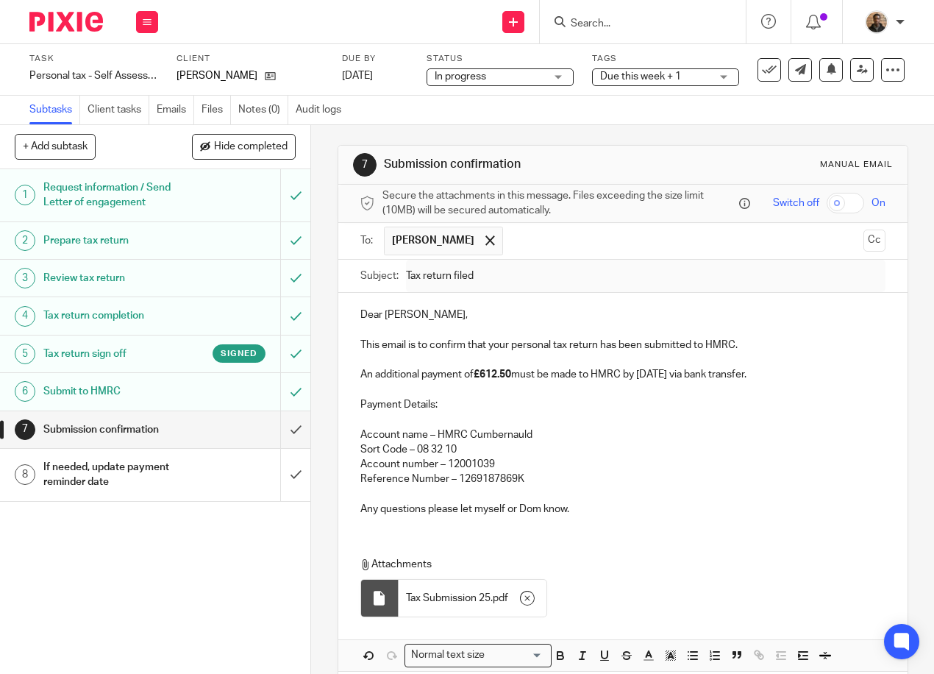
type input "Sent"
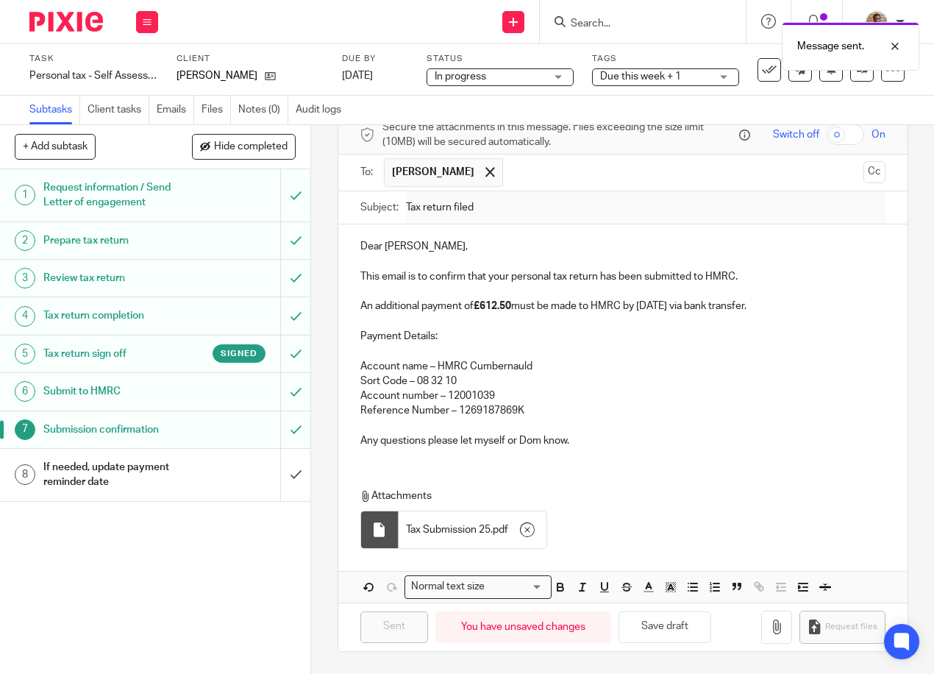
scroll to position [76, 0]
click at [289, 469] on input "submit" at bounding box center [155, 475] width 310 height 52
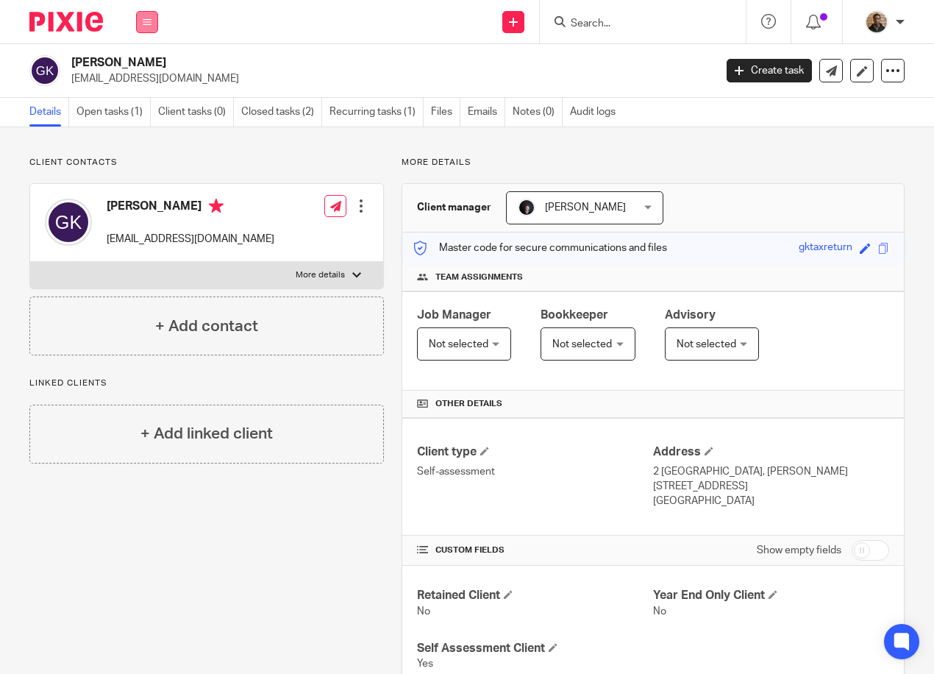
click at [146, 30] on button at bounding box center [147, 22] width 22 height 22
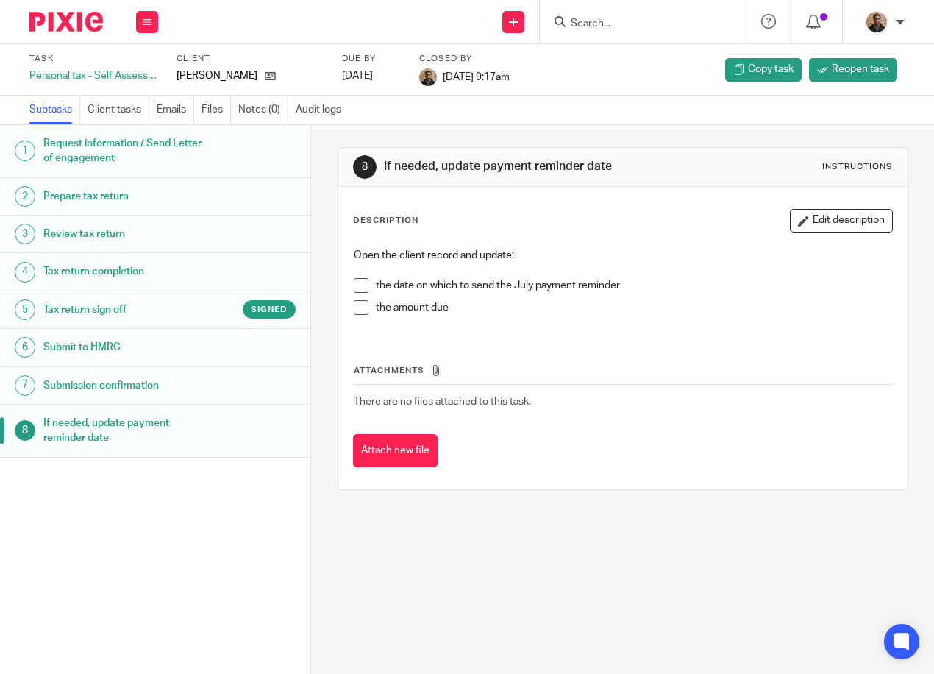
click at [158, 17] on div "Work Email Clients Team Reports Settings" at bounding box center [146, 21] width 51 height 43
click at [153, 29] on button at bounding box center [147, 22] width 22 height 22
click at [143, 25] on icon at bounding box center [147, 22] width 9 height 9
click at [155, 63] on li "Work" at bounding box center [146, 68] width 39 height 21
click at [143, 62] on li "Work" at bounding box center [146, 68] width 39 height 21
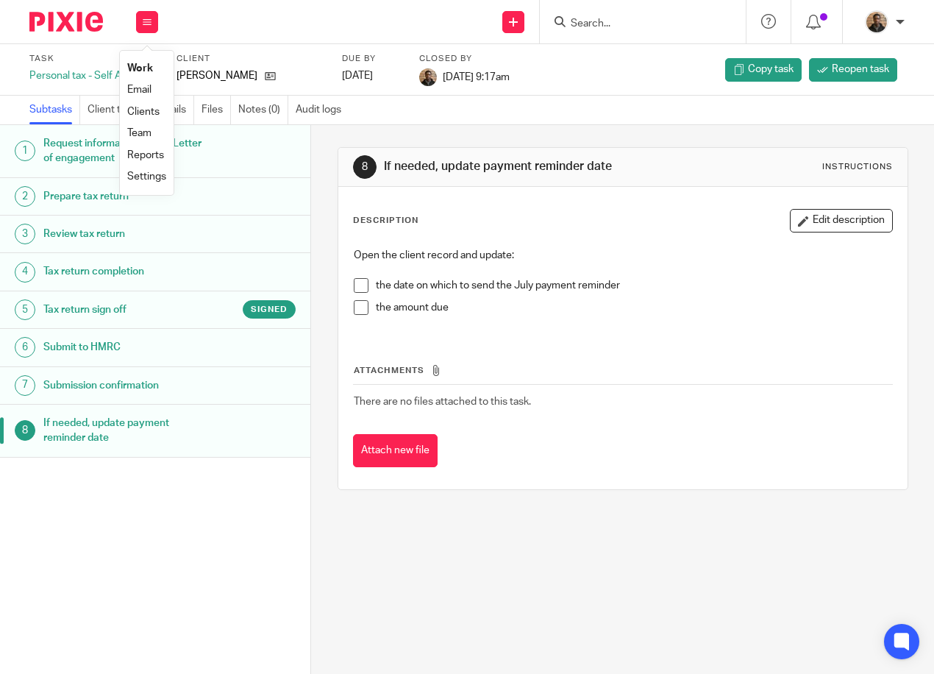
click at [140, 68] on link "Work" at bounding box center [140, 68] width 26 height 10
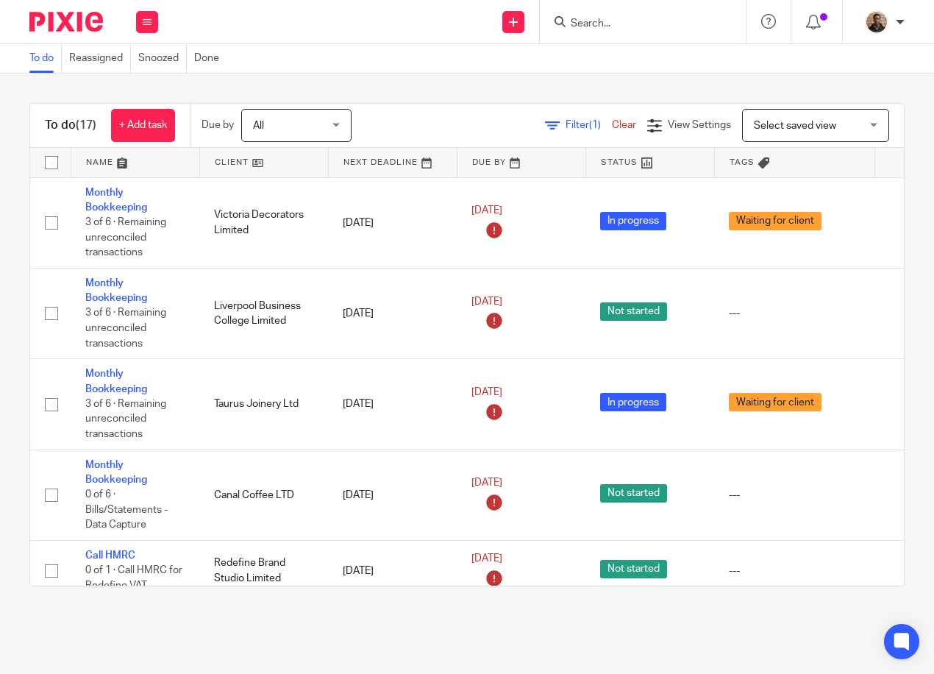
click at [771, 138] on span "Select saved view" at bounding box center [807, 125] width 107 height 31
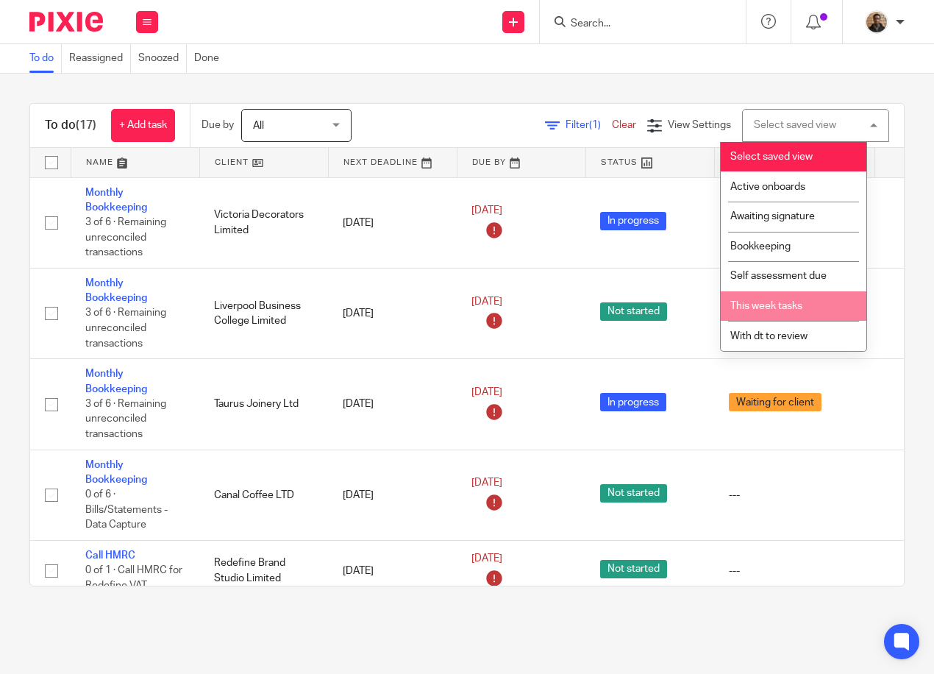
click at [783, 310] on span "This week tasks" at bounding box center [766, 306] width 72 height 10
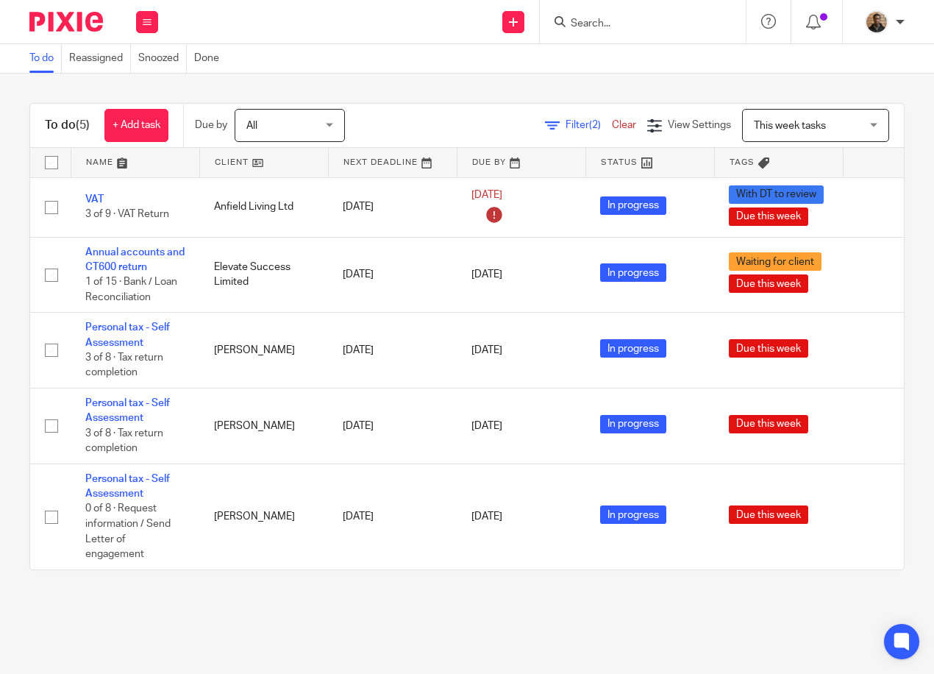
click at [421, 67] on div "To do Reassigned Snoozed Done" at bounding box center [467, 58] width 934 height 29
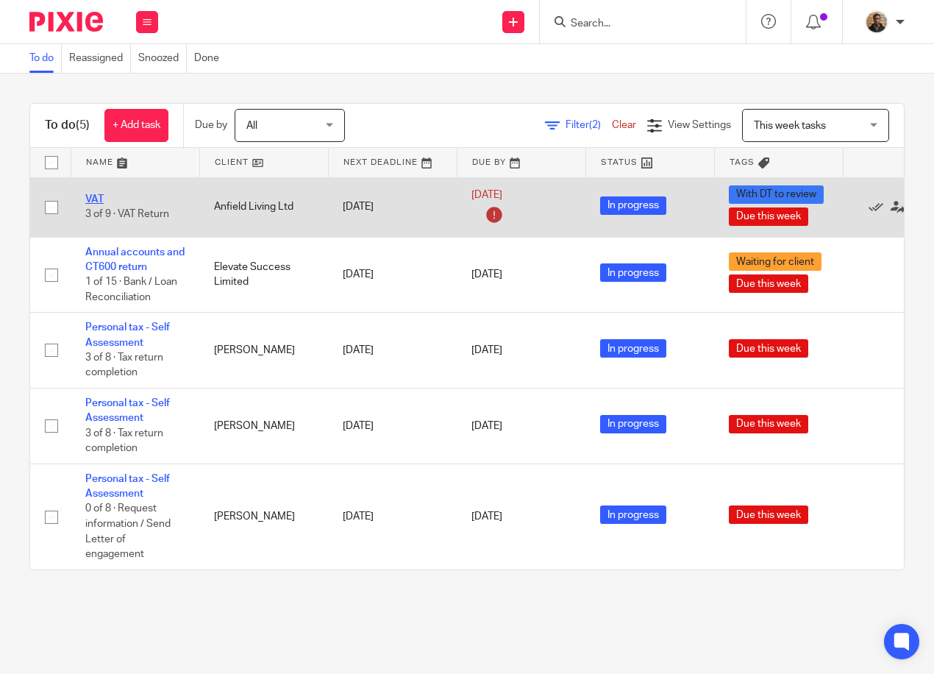
click at [93, 199] on link "VAT" at bounding box center [94, 199] width 18 height 10
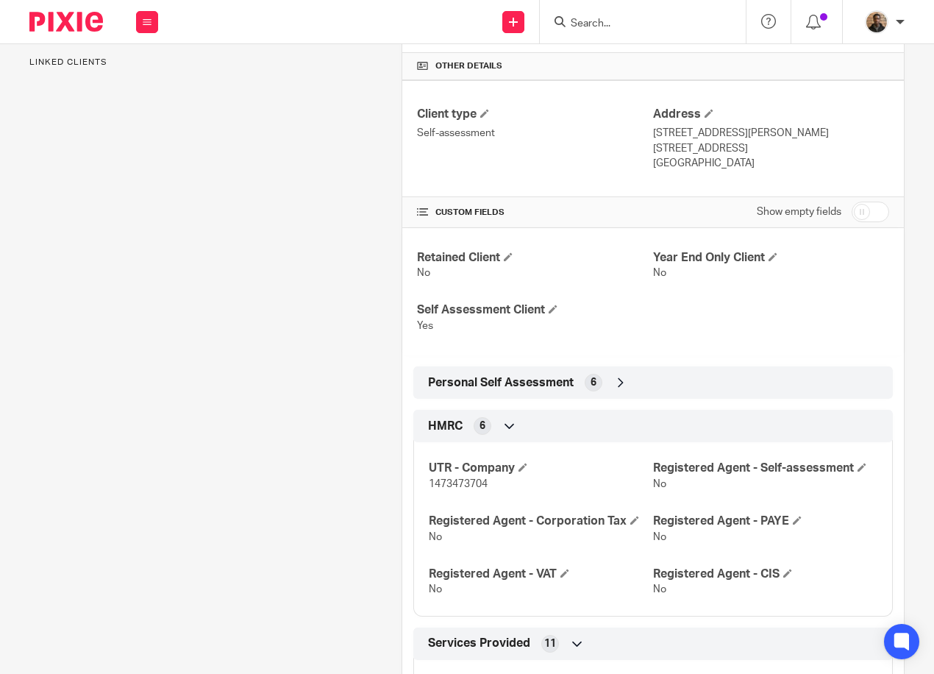
scroll to position [368, 0]
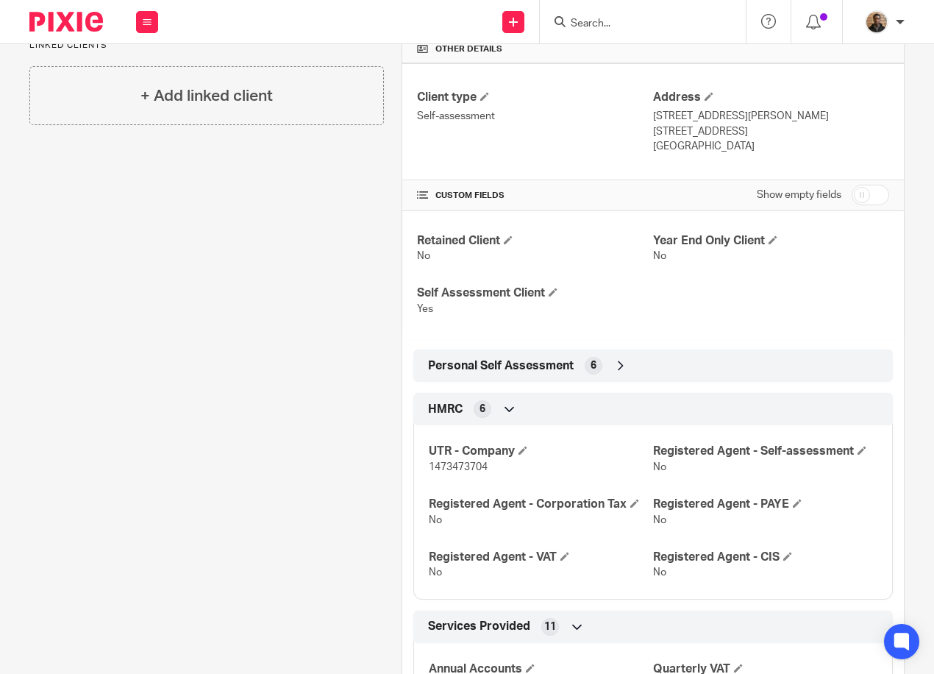
click at [605, 355] on div "Personal Self Assessment 6" at bounding box center [652, 365] width 457 height 25
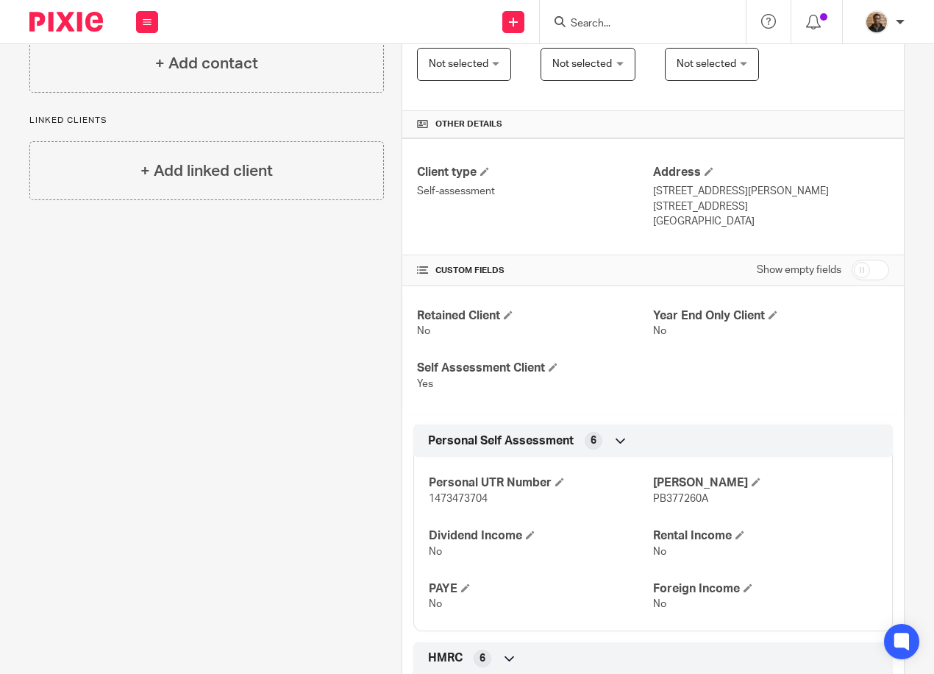
scroll to position [294, 0]
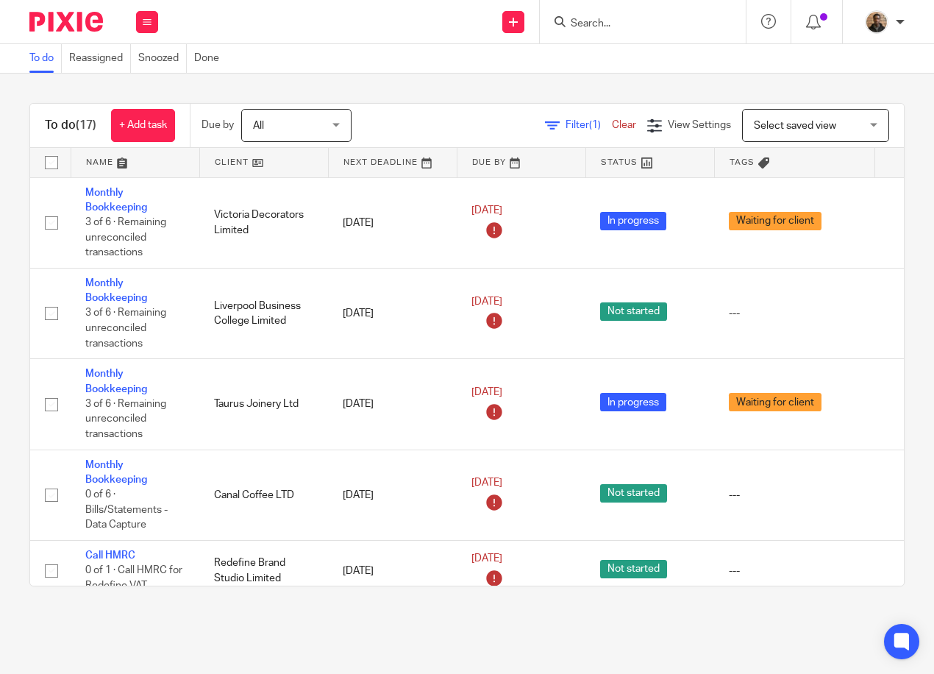
click at [822, 106] on div "To do (17) + Add task Due by All All [DATE] [DATE] This week Next week This mon…" at bounding box center [467, 126] width 874 height 44
click at [833, 118] on span "Select saved view" at bounding box center [807, 125] width 107 height 31
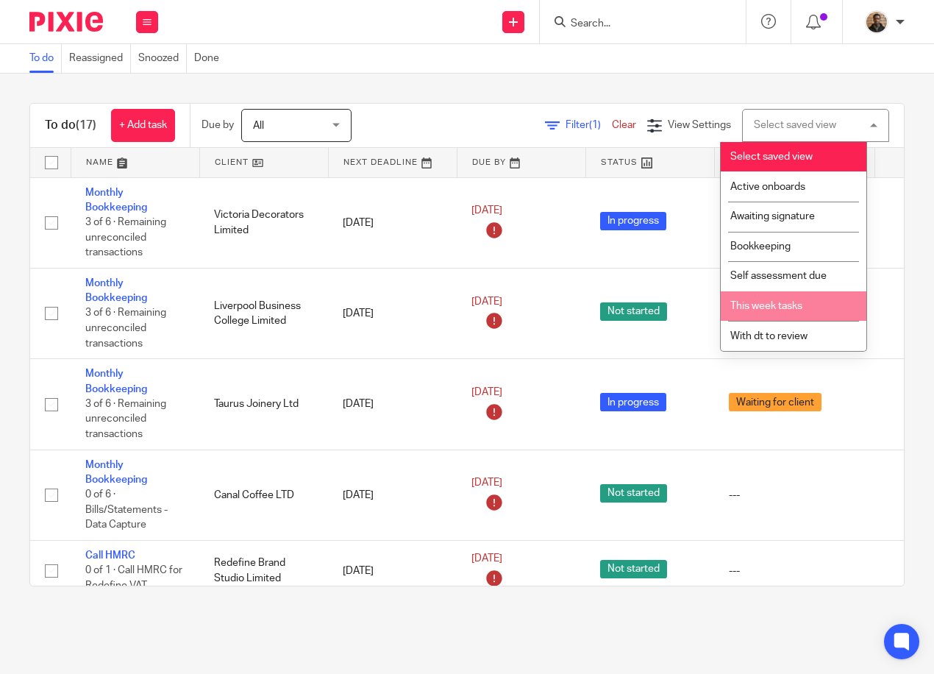
click at [830, 307] on li "This week tasks" at bounding box center [794, 306] width 146 height 30
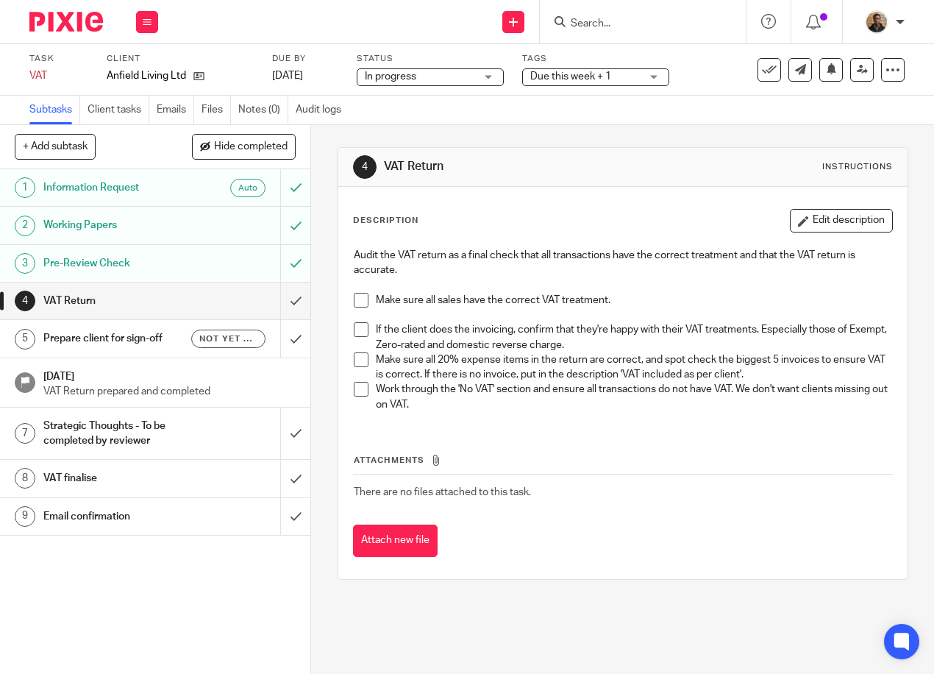
click at [354, 296] on span at bounding box center [361, 300] width 15 height 15
click at [354, 327] on span at bounding box center [361, 329] width 15 height 15
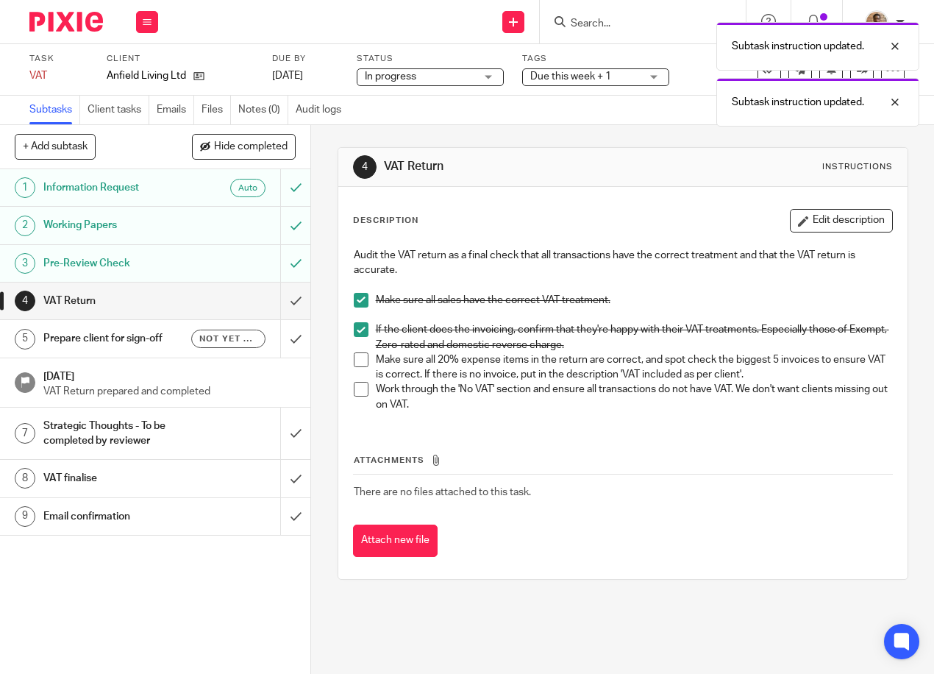
click at [354, 355] on span at bounding box center [361, 359] width 15 height 15
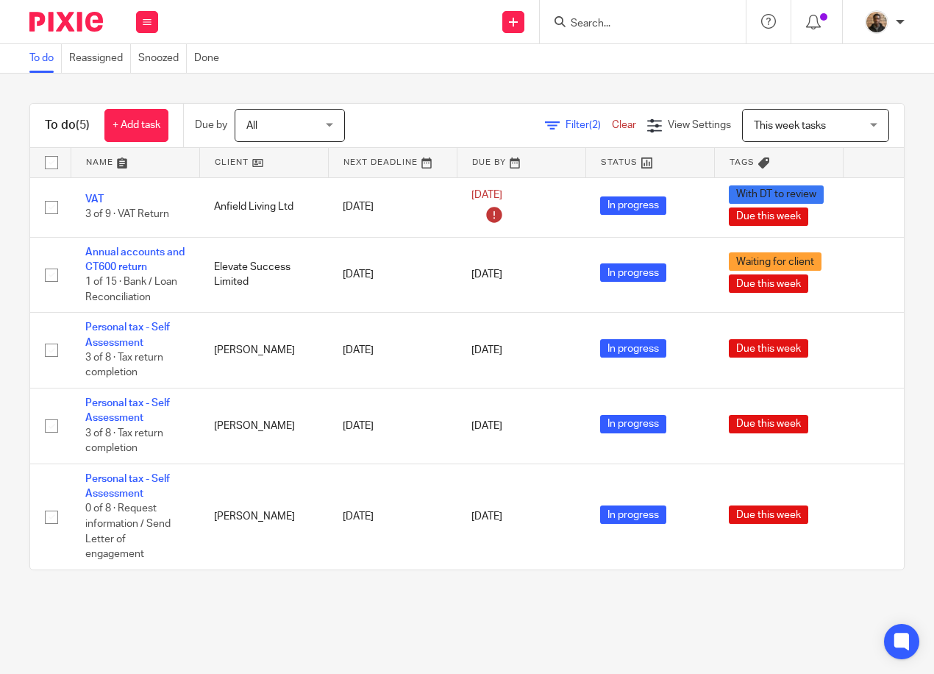
drag, startPoint x: 72, startPoint y: 343, endPoint x: 463, endPoint y: 621, distance: 479.4
click at [463, 621] on main "To do Reassigned Snoozed Done To do (5) + Add task Due by All All [DATE] [DATE]…" at bounding box center [467, 337] width 934 height 674
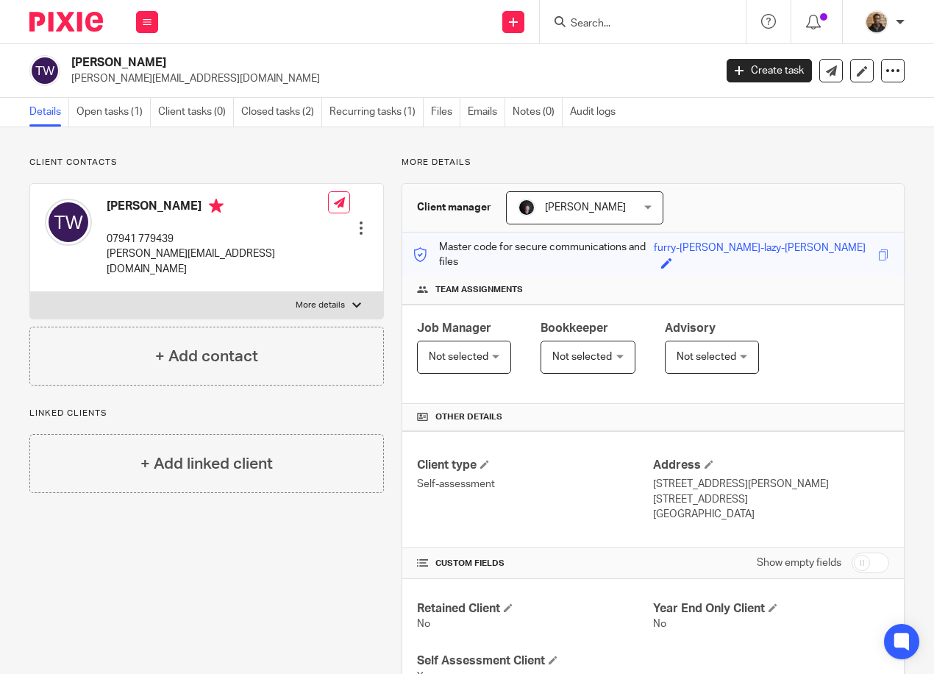
scroll to position [294, 0]
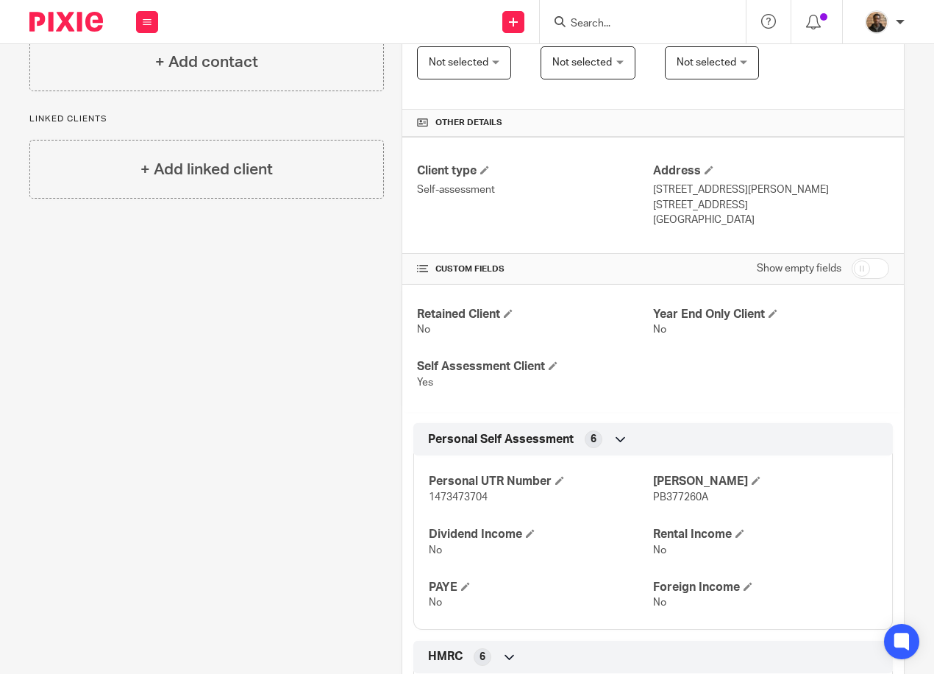
click at [577, 21] on input "Search" at bounding box center [635, 24] width 132 height 13
type input "elevate"
click at [629, 45] on div "Elevate Success Limited Gary Greenwood < garygreenwood26@icloud.com >" at bounding box center [691, 63] width 272 height 57
click at [637, 74] on link at bounding box center [690, 63] width 249 height 34
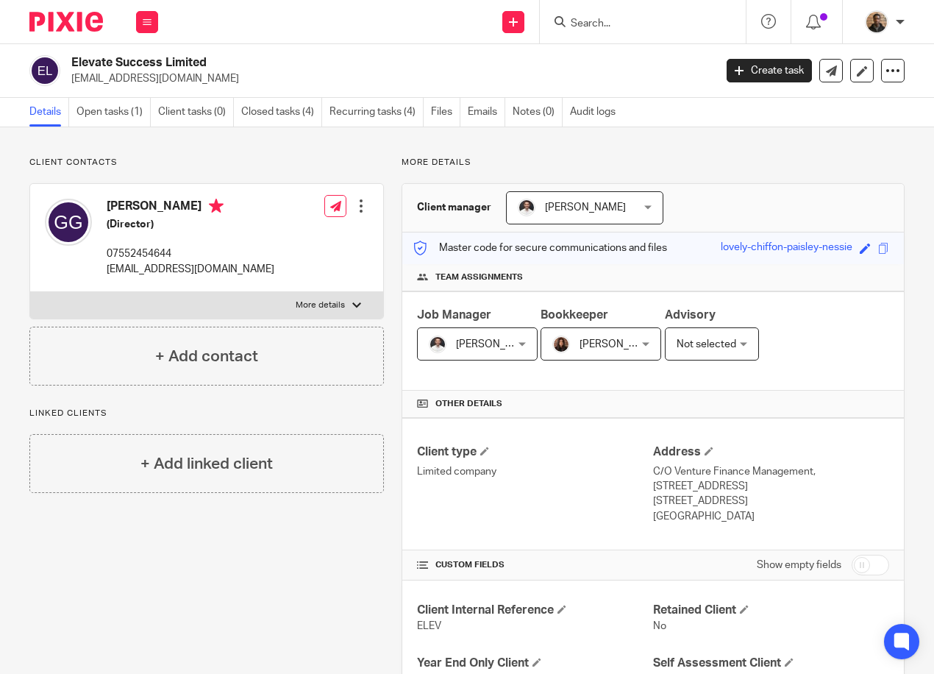
click at [620, 30] on input "Search" at bounding box center [635, 24] width 132 height 13
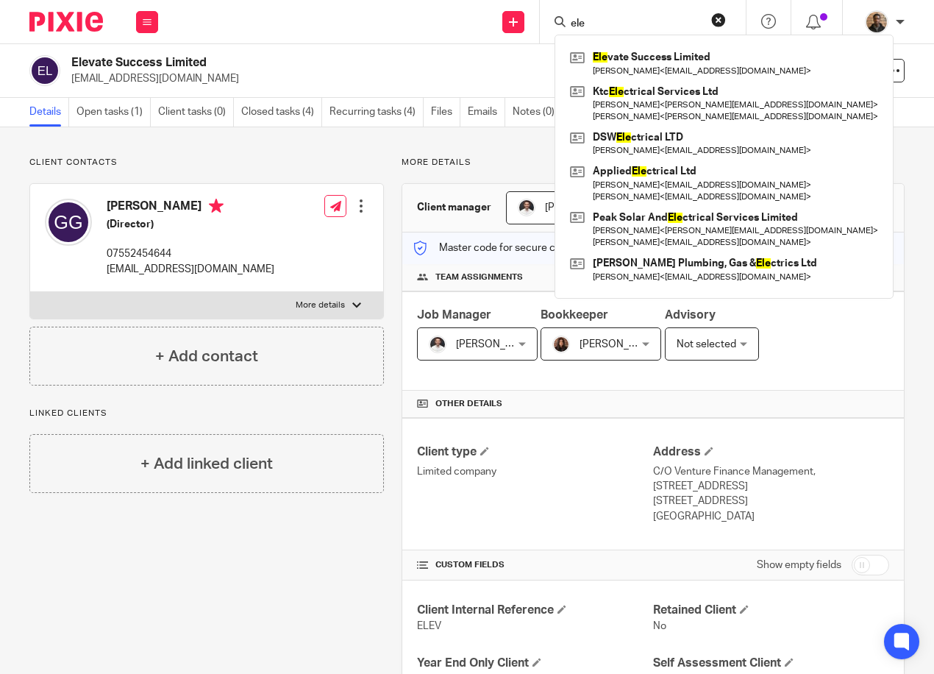
type input "ele"
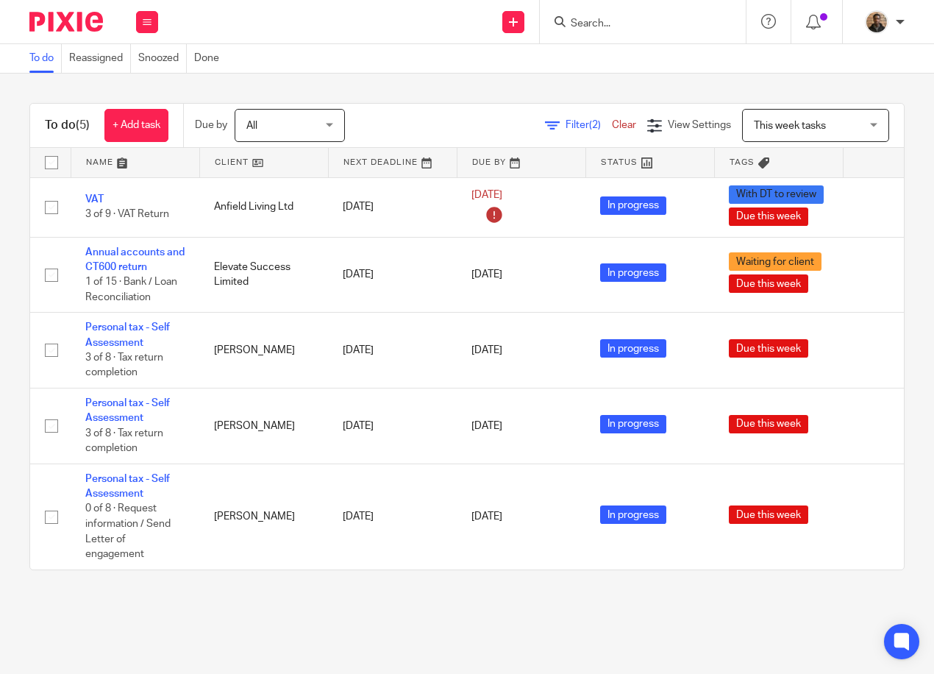
click at [620, 18] on input "Search" at bounding box center [635, 24] width 132 height 13
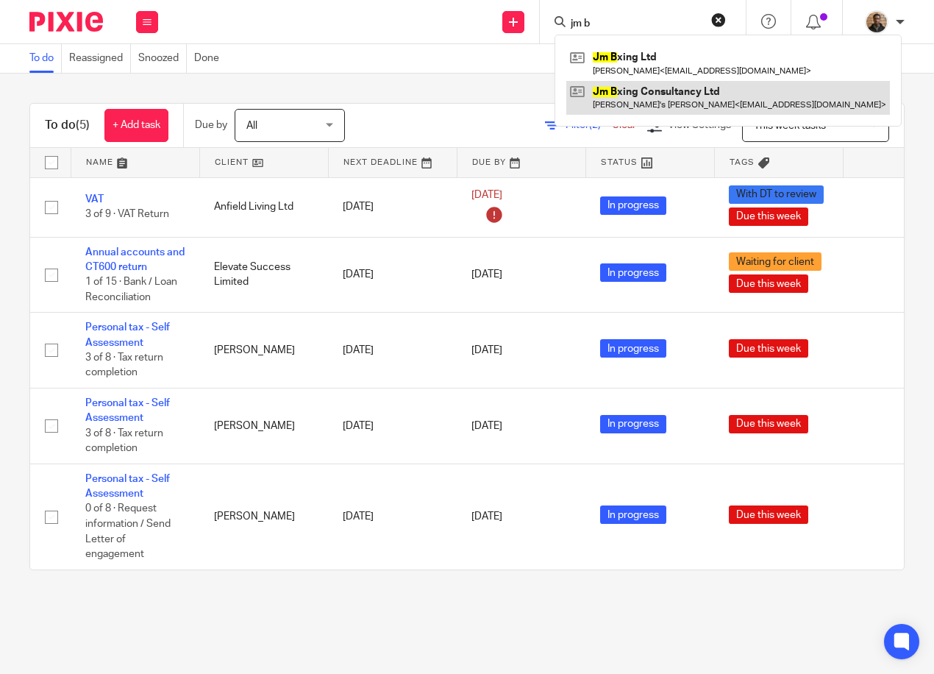
type input "jm b"
click at [744, 101] on link at bounding box center [728, 98] width 324 height 34
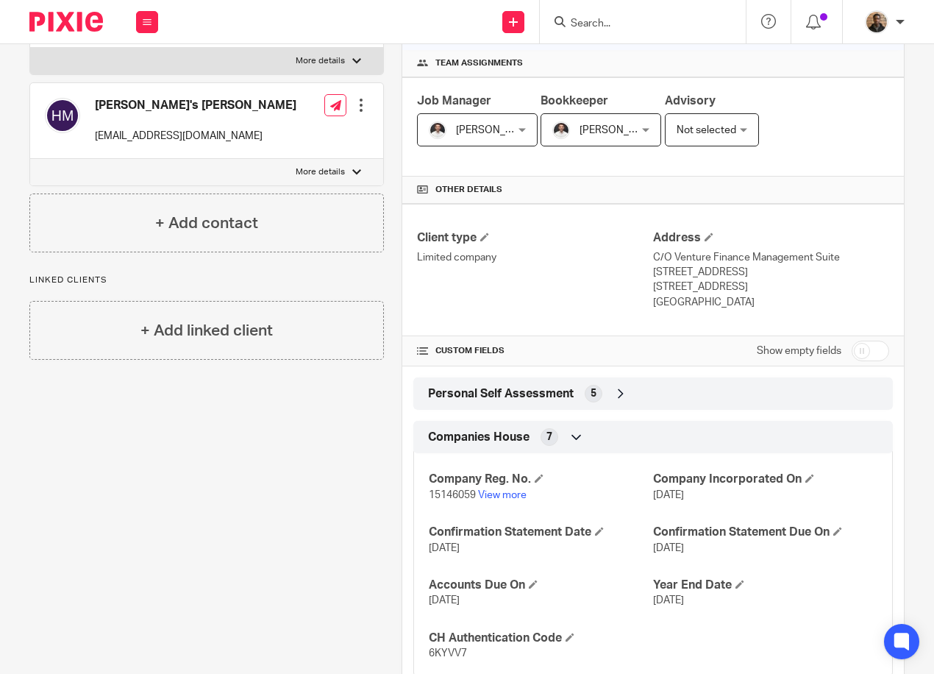
scroll to position [221, 0]
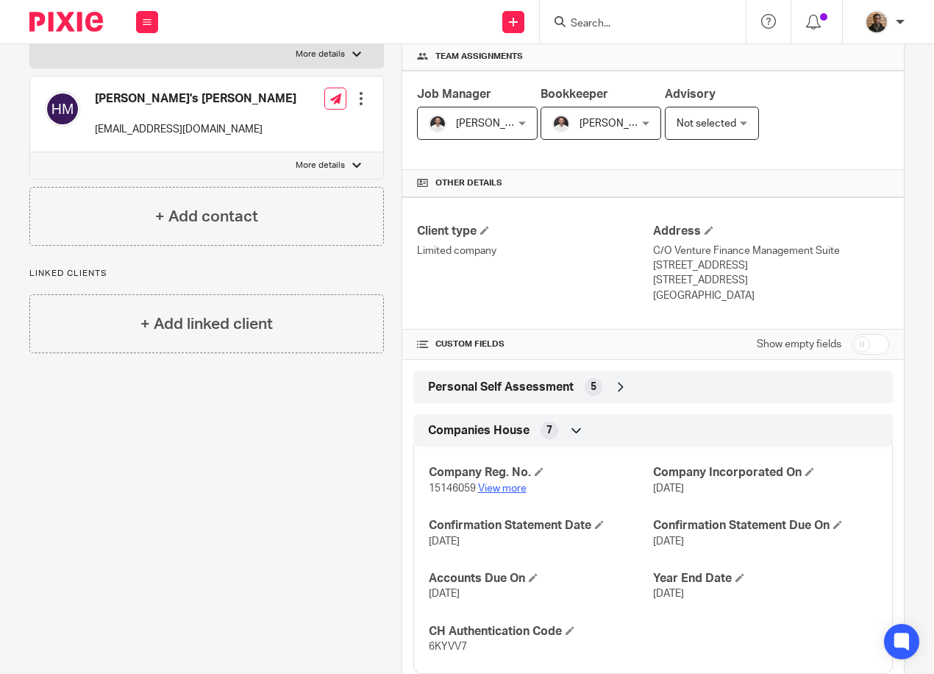
click at [512, 483] on link "View more" at bounding box center [502, 488] width 49 height 10
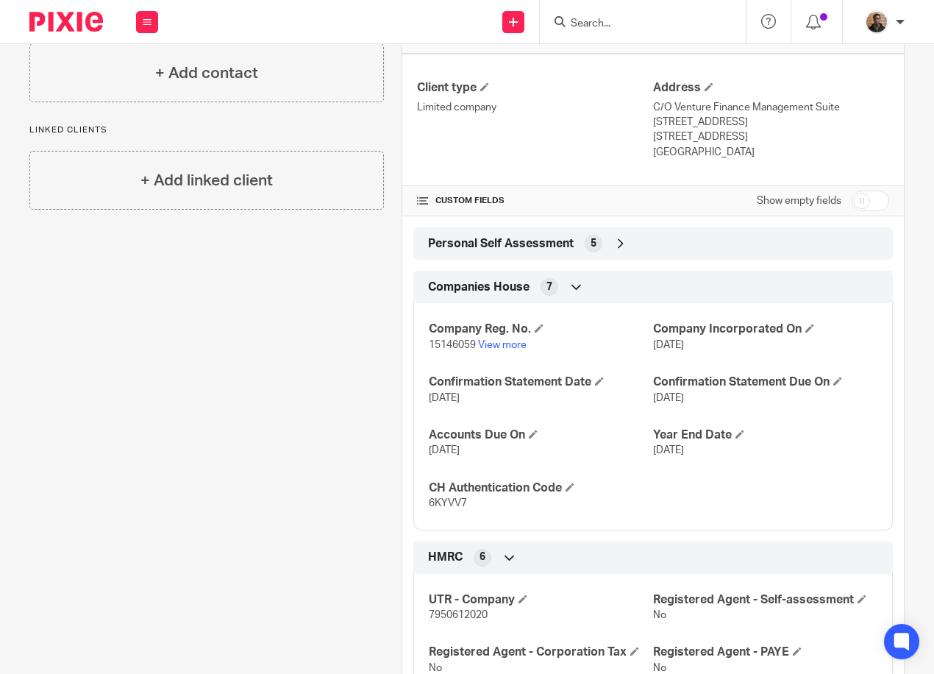
scroll to position [368, 0]
